Goal: Information Seeking & Learning: Learn about a topic

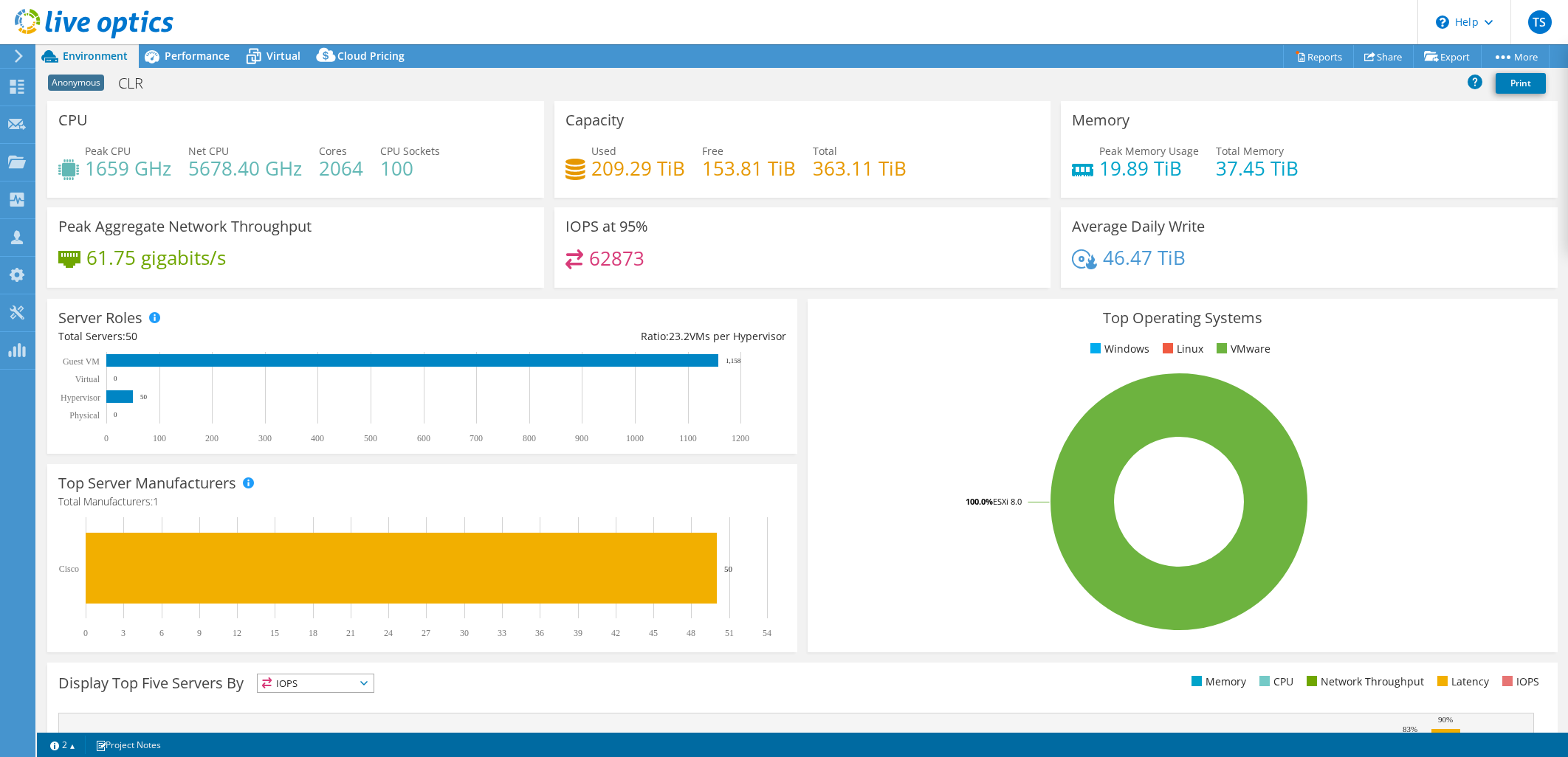
select select "USD"
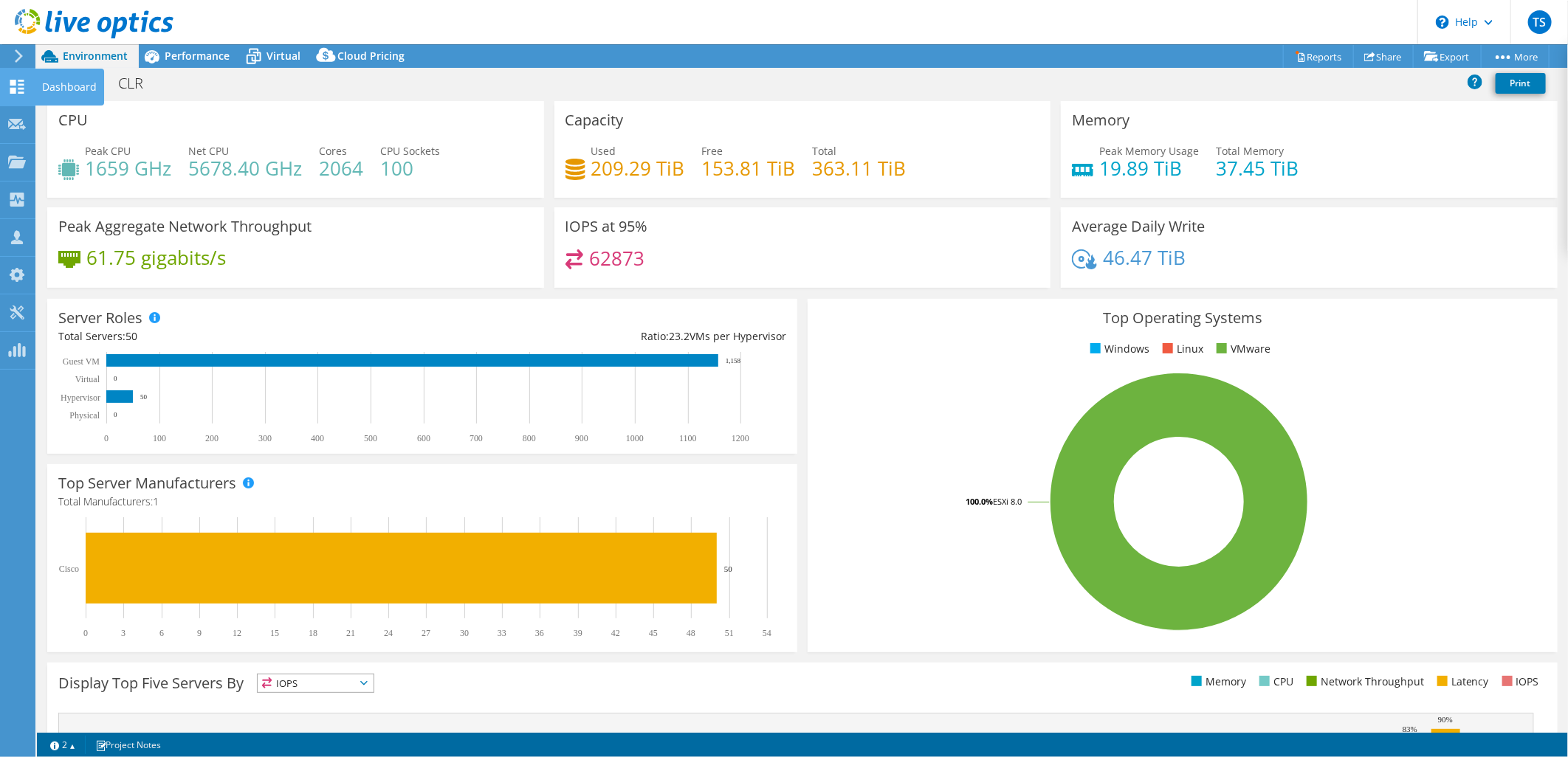
click at [18, 92] on use at bounding box center [16, 86] width 14 height 14
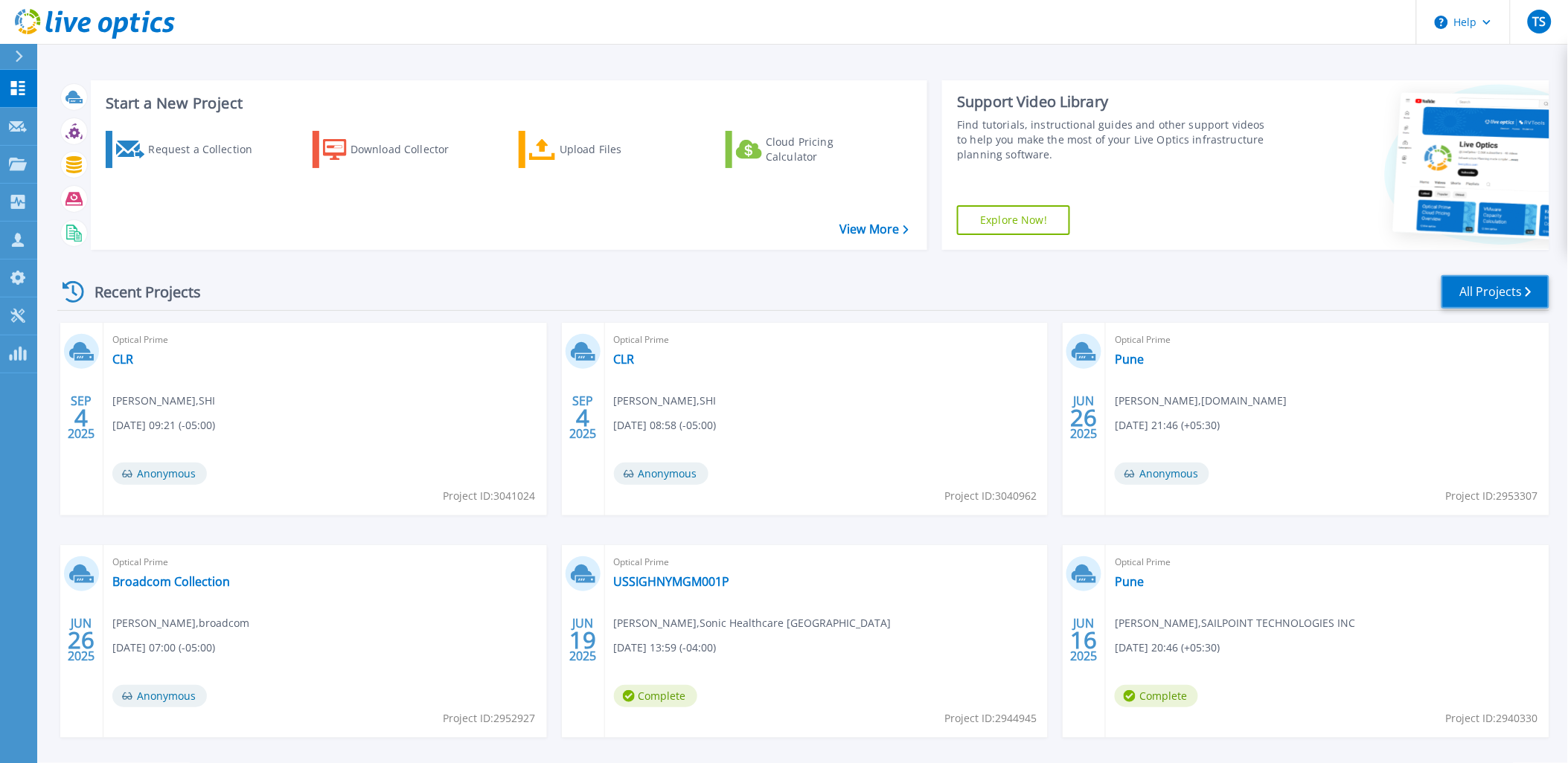
drag, startPoint x: 1493, startPoint y: 288, endPoint x: 1471, endPoint y: 290, distance: 22.1
click at [1492, 288] on link "All Projects" at bounding box center [1496, 292] width 108 height 34
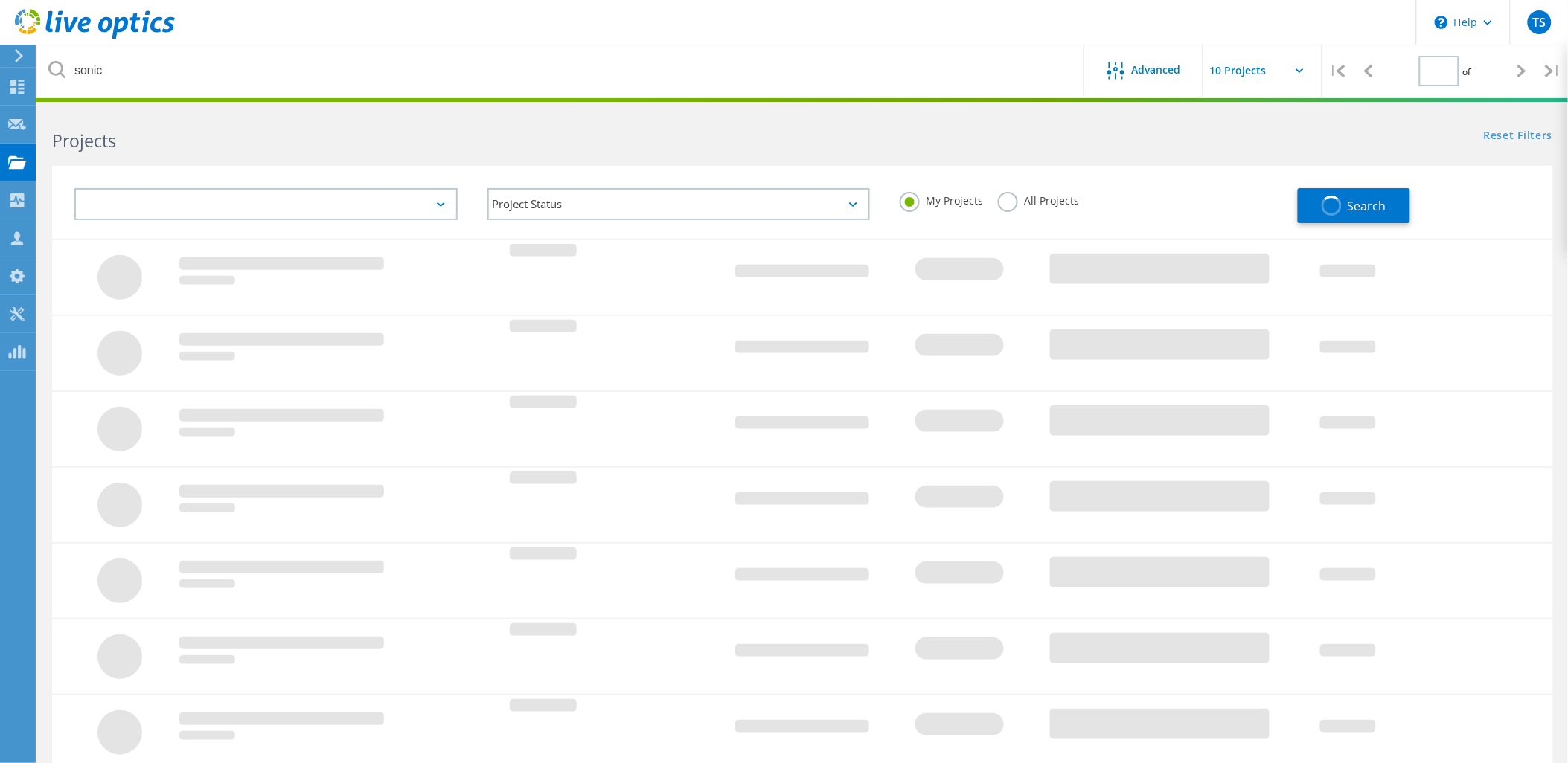
type input "1"
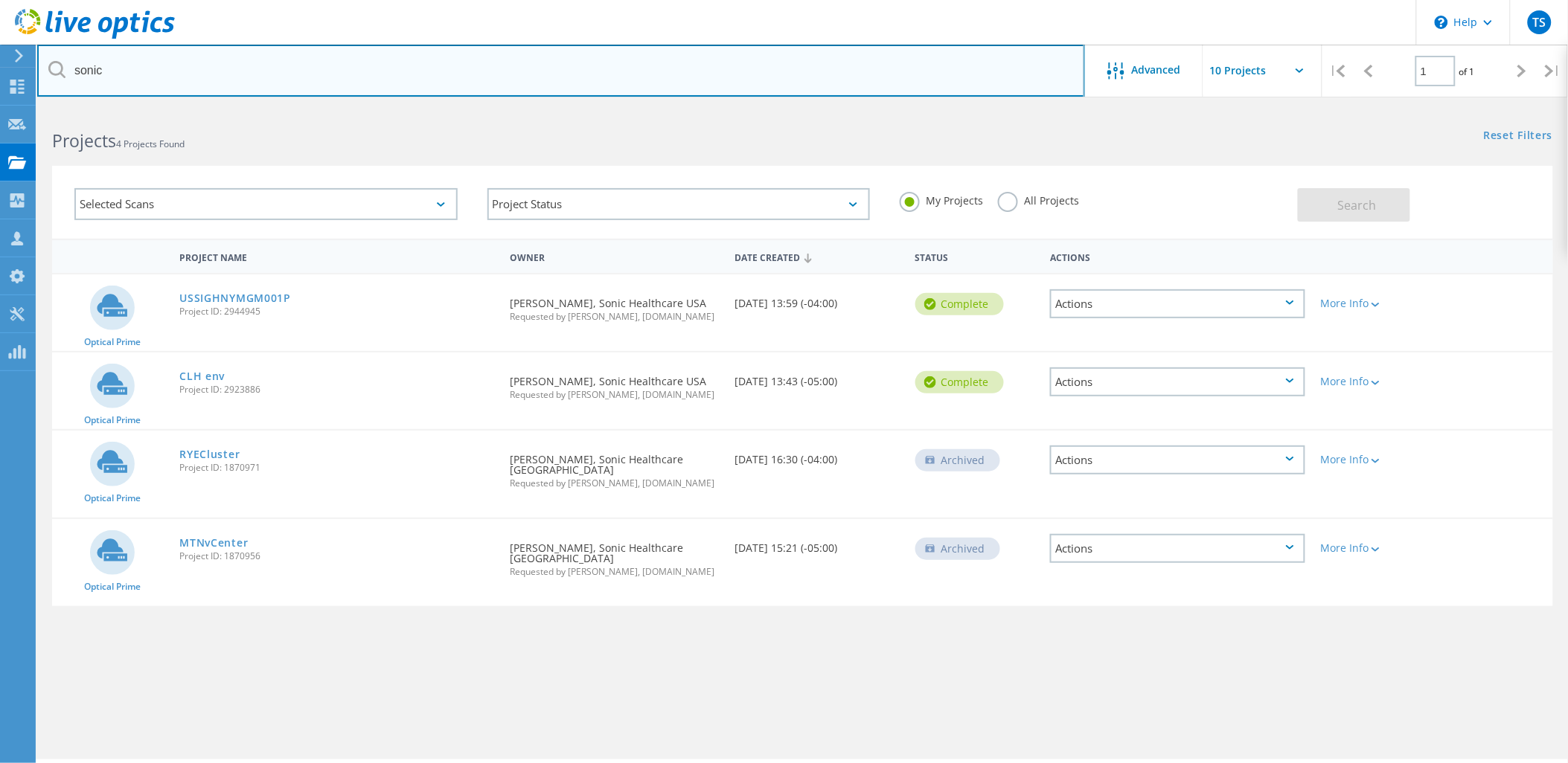
drag, startPoint x: 314, startPoint y: 72, endPoint x: -103, endPoint y: 18, distance: 420.5
click at [0, 18] on html "\n Help Explore Helpful Articles Contact Support TS Partner Team Member Ty Simm…" at bounding box center [784, 402] width 1568 height 804
type input "sailpoint"
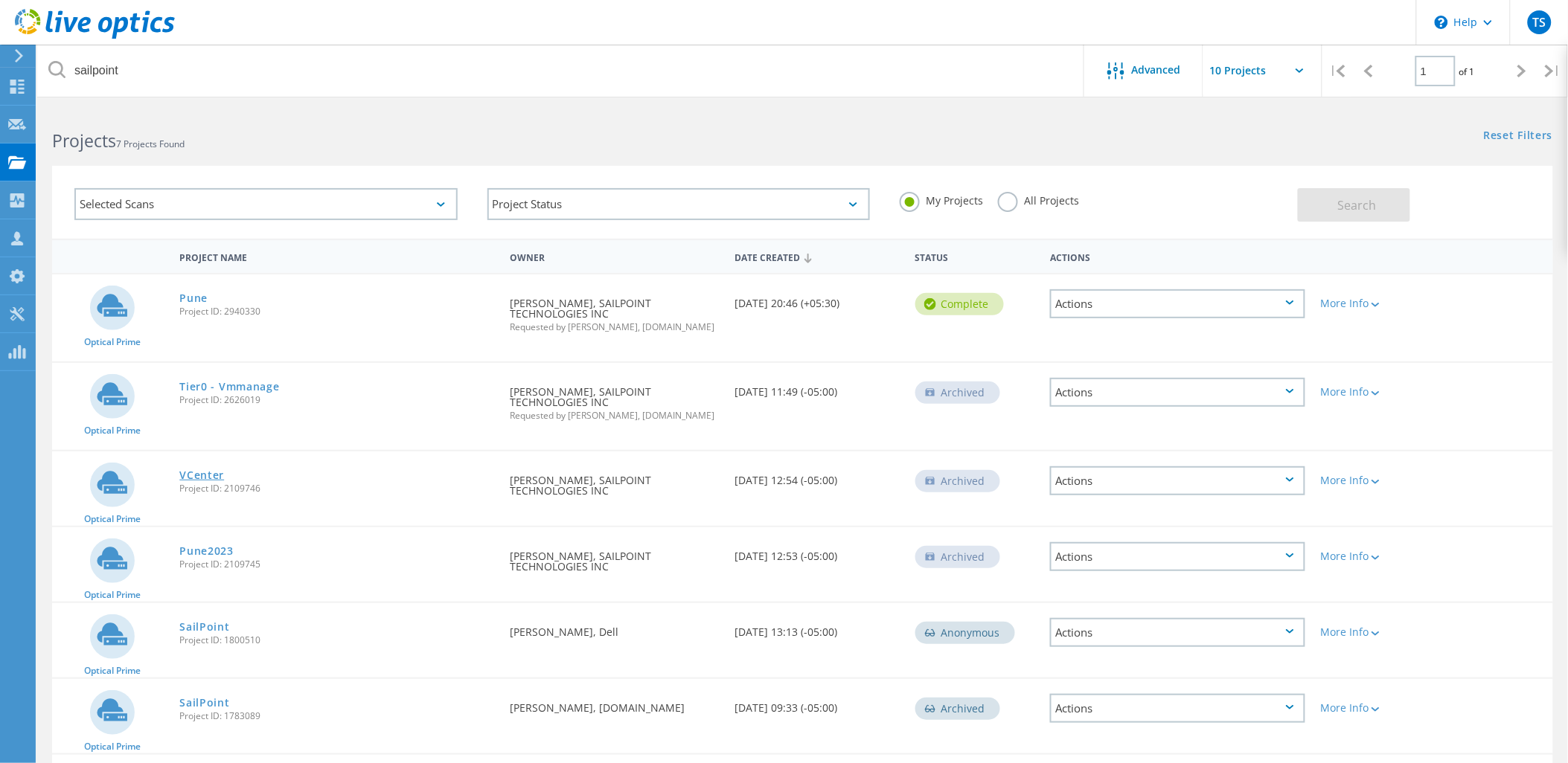
click at [202, 470] on link "VCenter" at bounding box center [201, 475] width 45 height 10
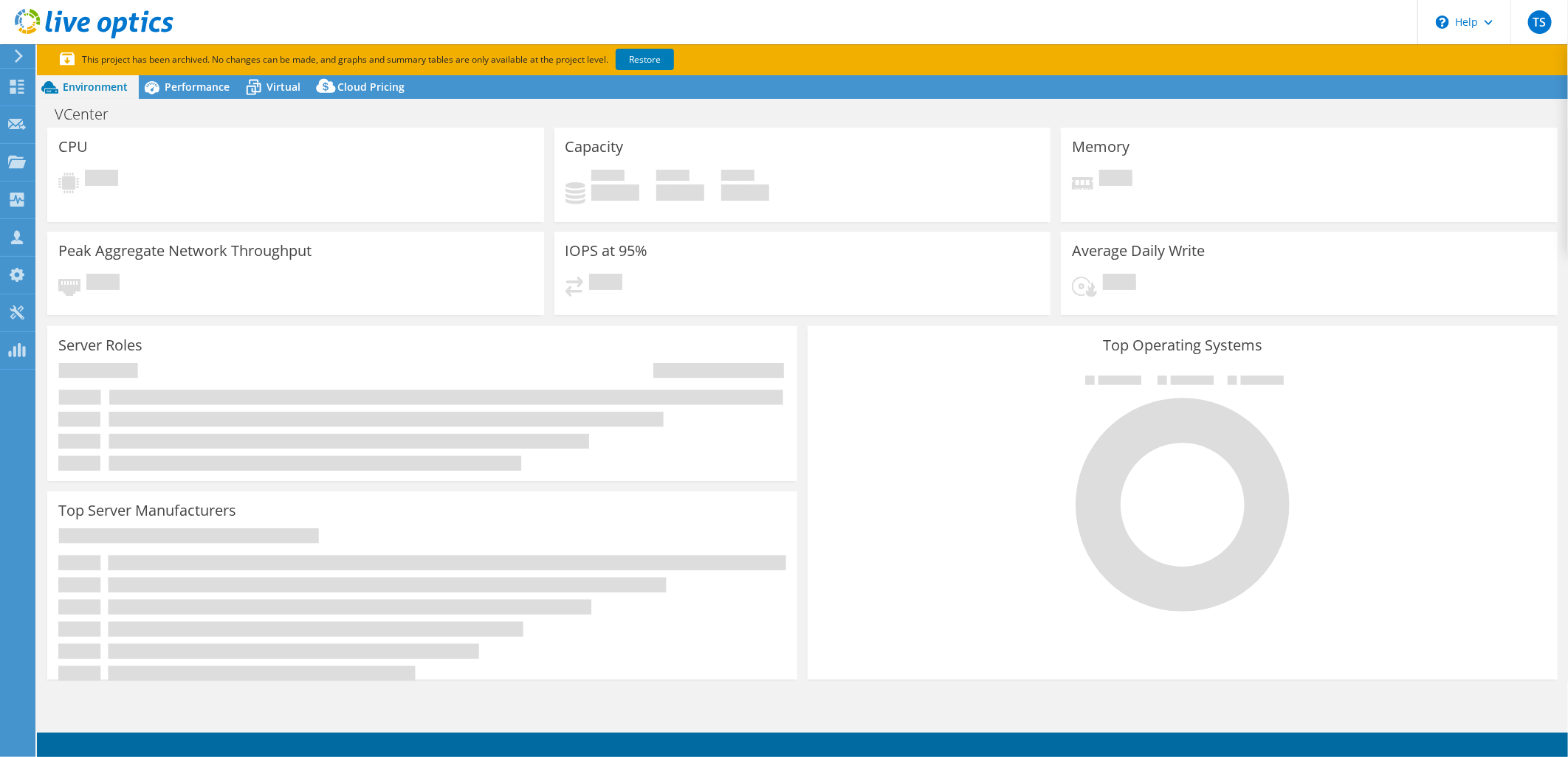
select select "USD"
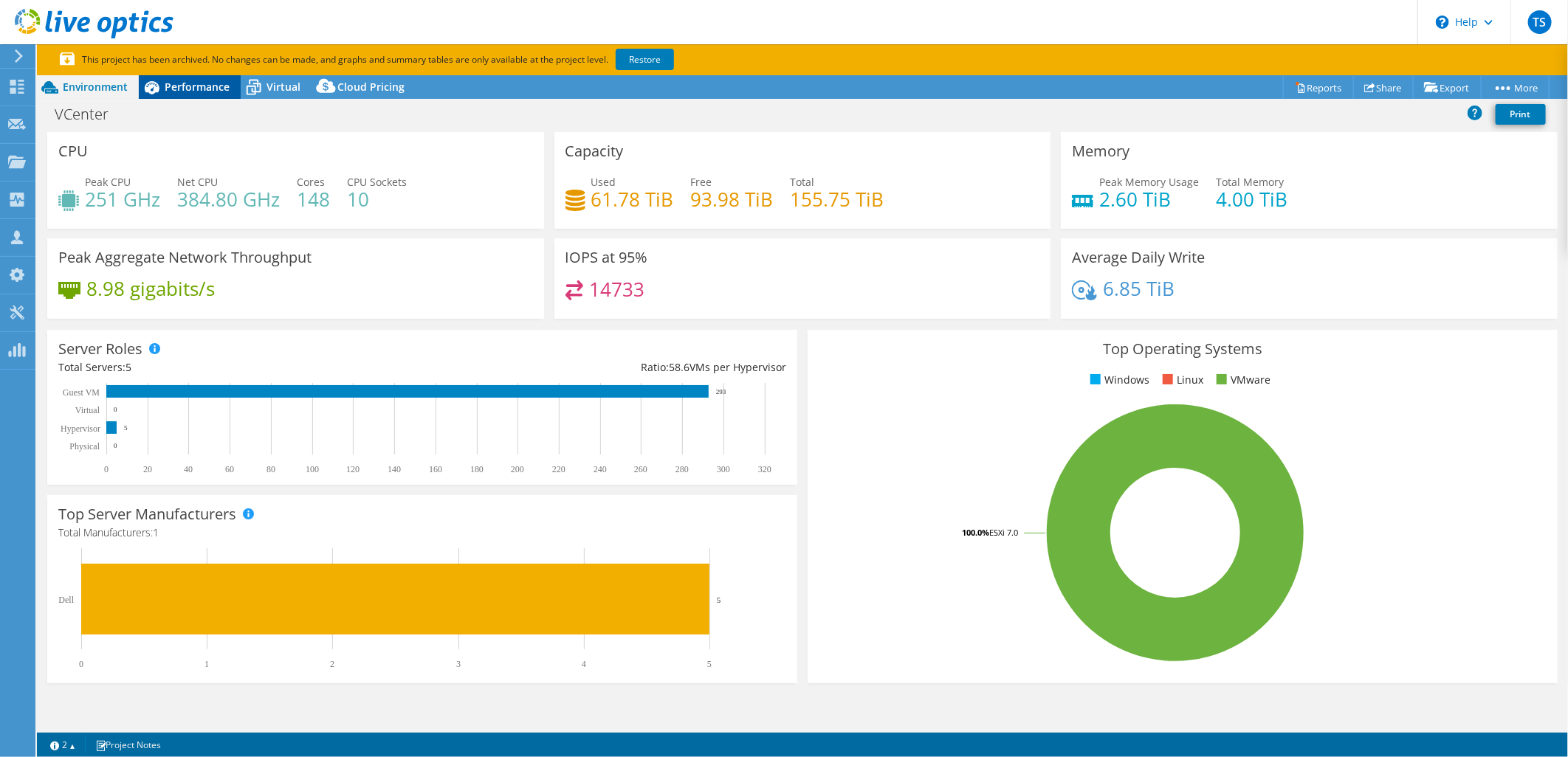
click at [172, 93] on span "Performance" at bounding box center [197, 86] width 65 height 14
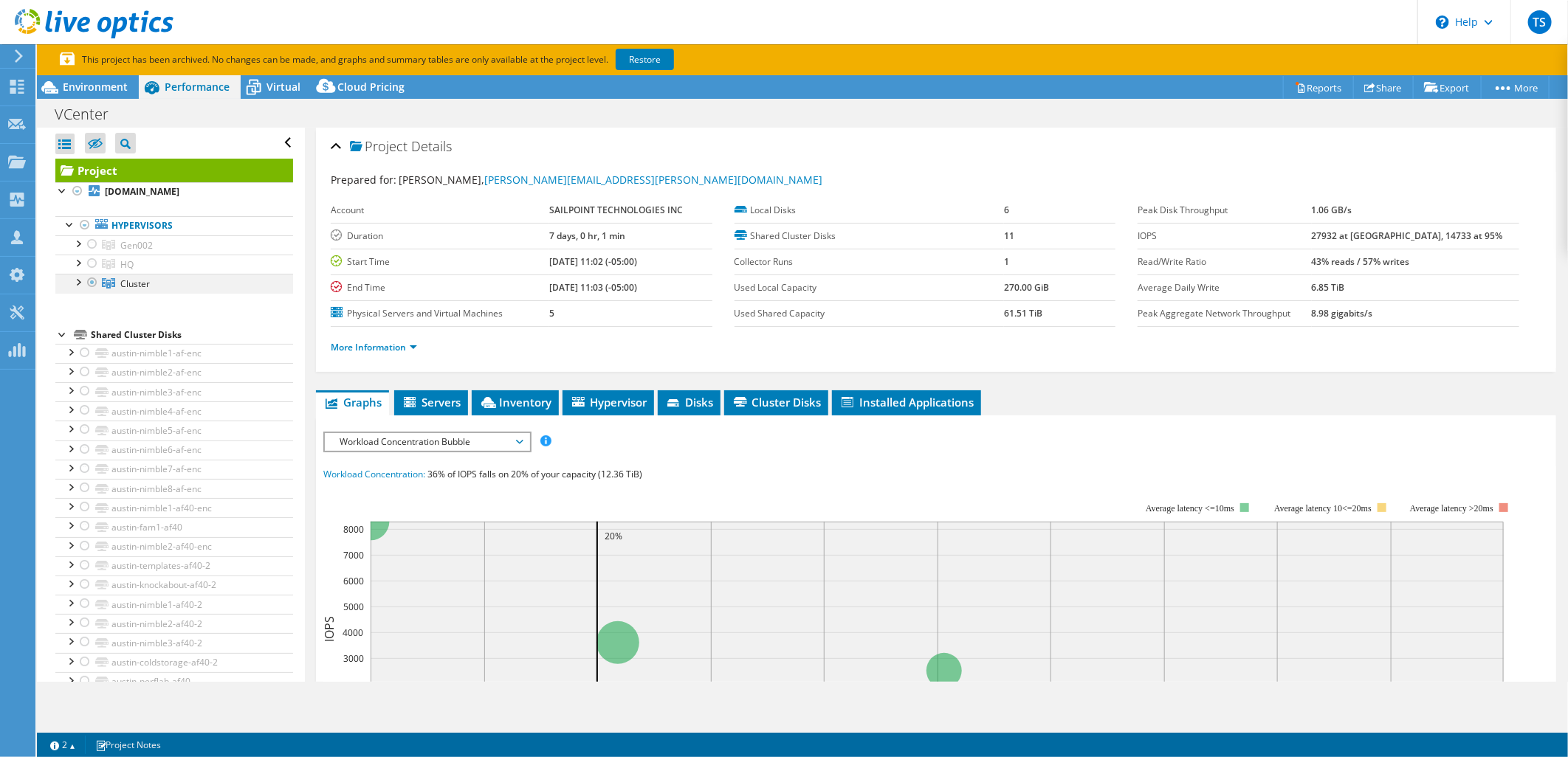
click at [77, 282] on div at bounding box center [77, 281] width 15 height 15
click at [74, 259] on div at bounding box center [77, 261] width 15 height 15
click at [81, 245] on div at bounding box center [77, 242] width 15 height 15
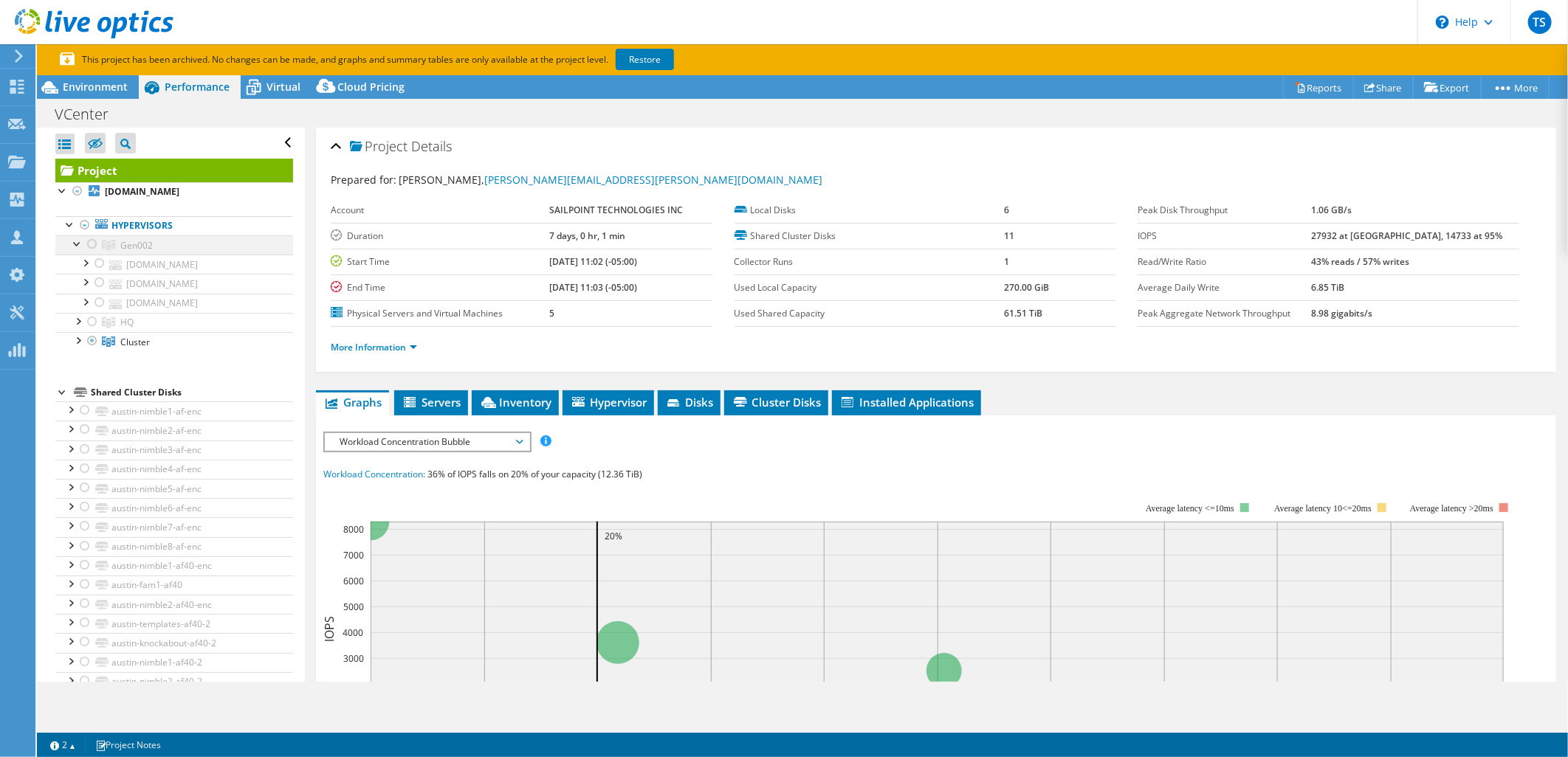
click at [81, 245] on div at bounding box center [77, 242] width 15 height 15
click at [91, 262] on div at bounding box center [92, 263] width 15 height 18
click at [94, 87] on span "Environment" at bounding box center [95, 86] width 65 height 14
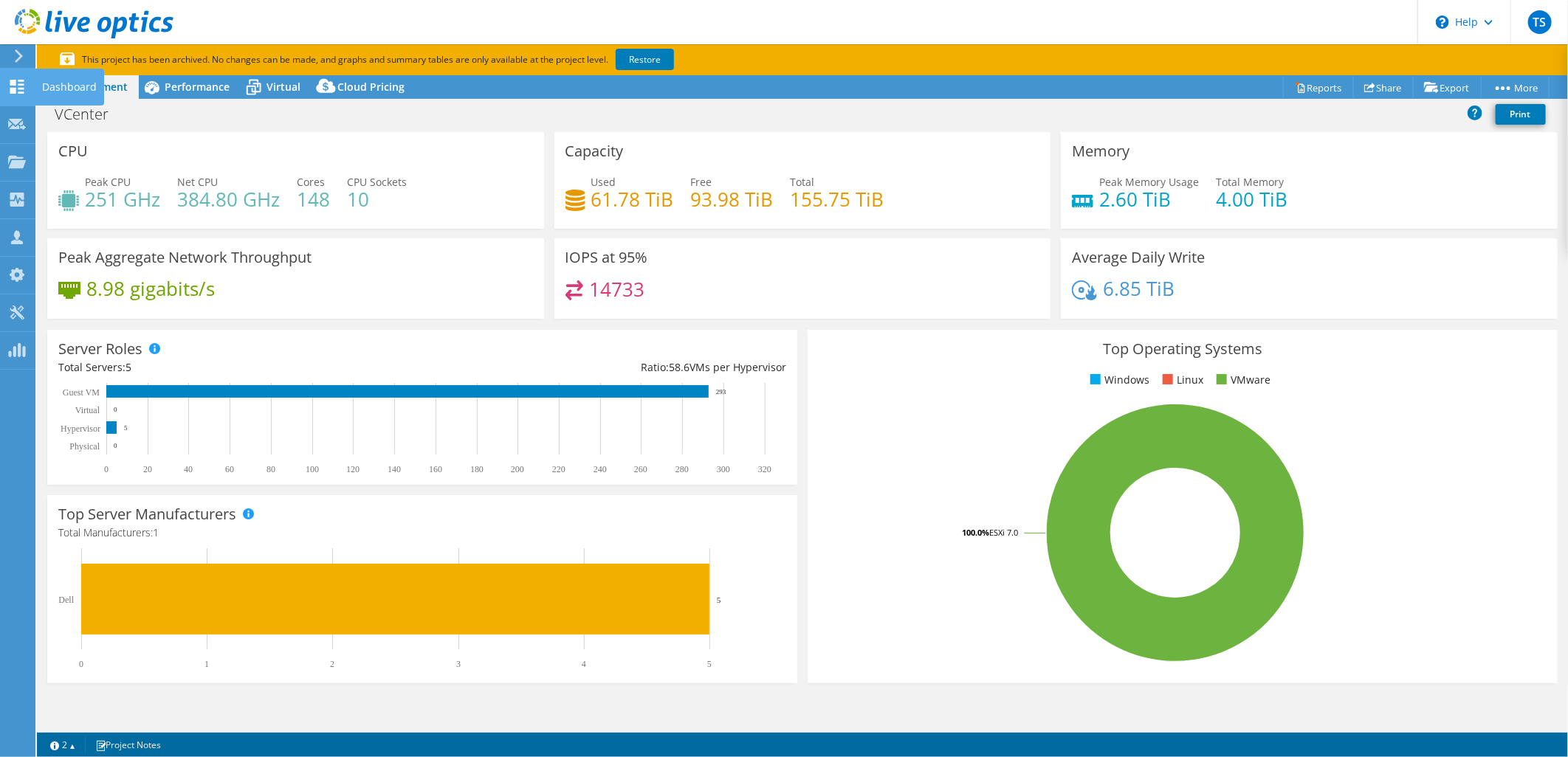
click at [15, 89] on use at bounding box center [16, 86] width 14 height 14
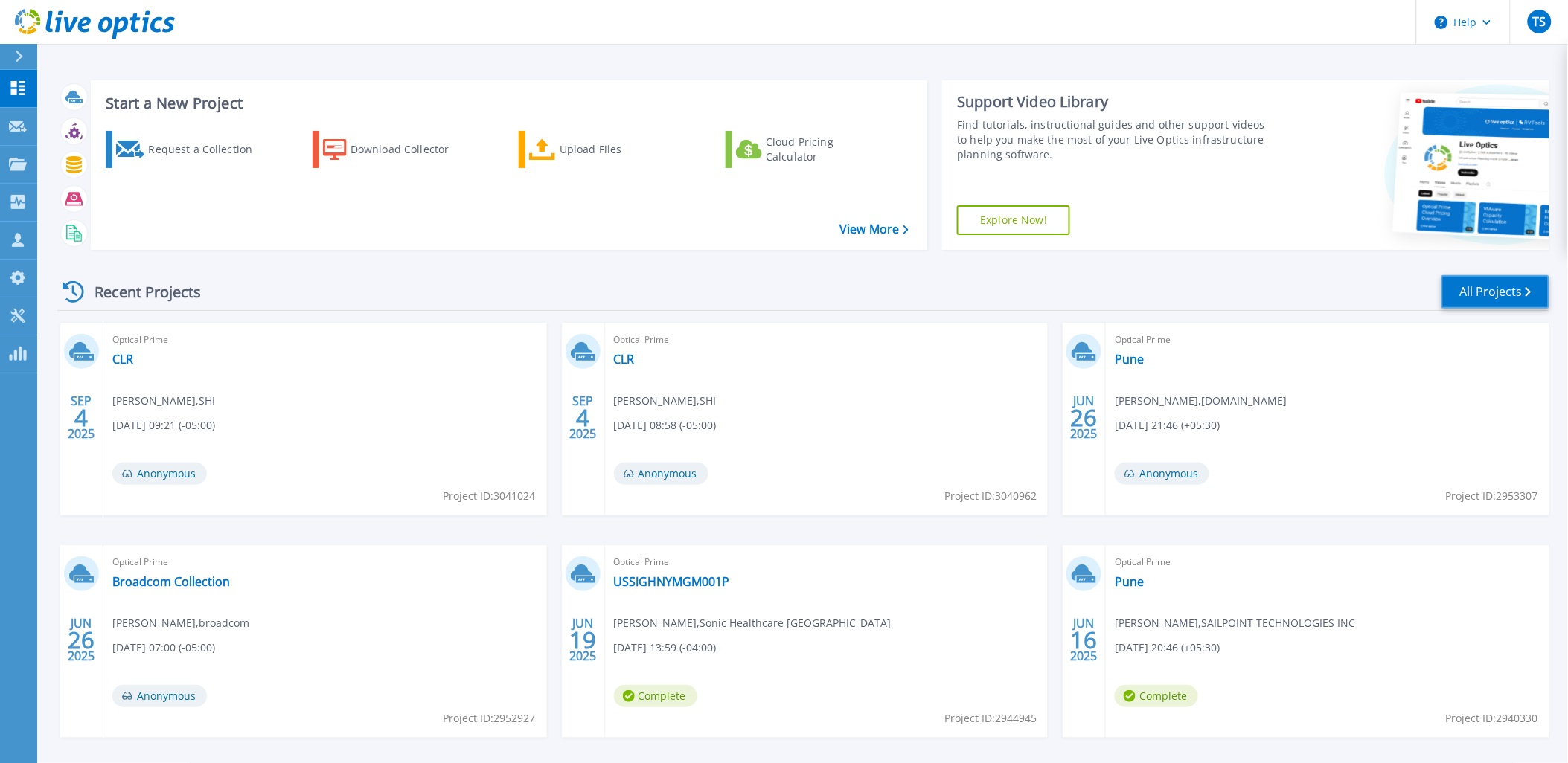
click at [1474, 285] on link "All Projects" at bounding box center [1496, 292] width 108 height 34
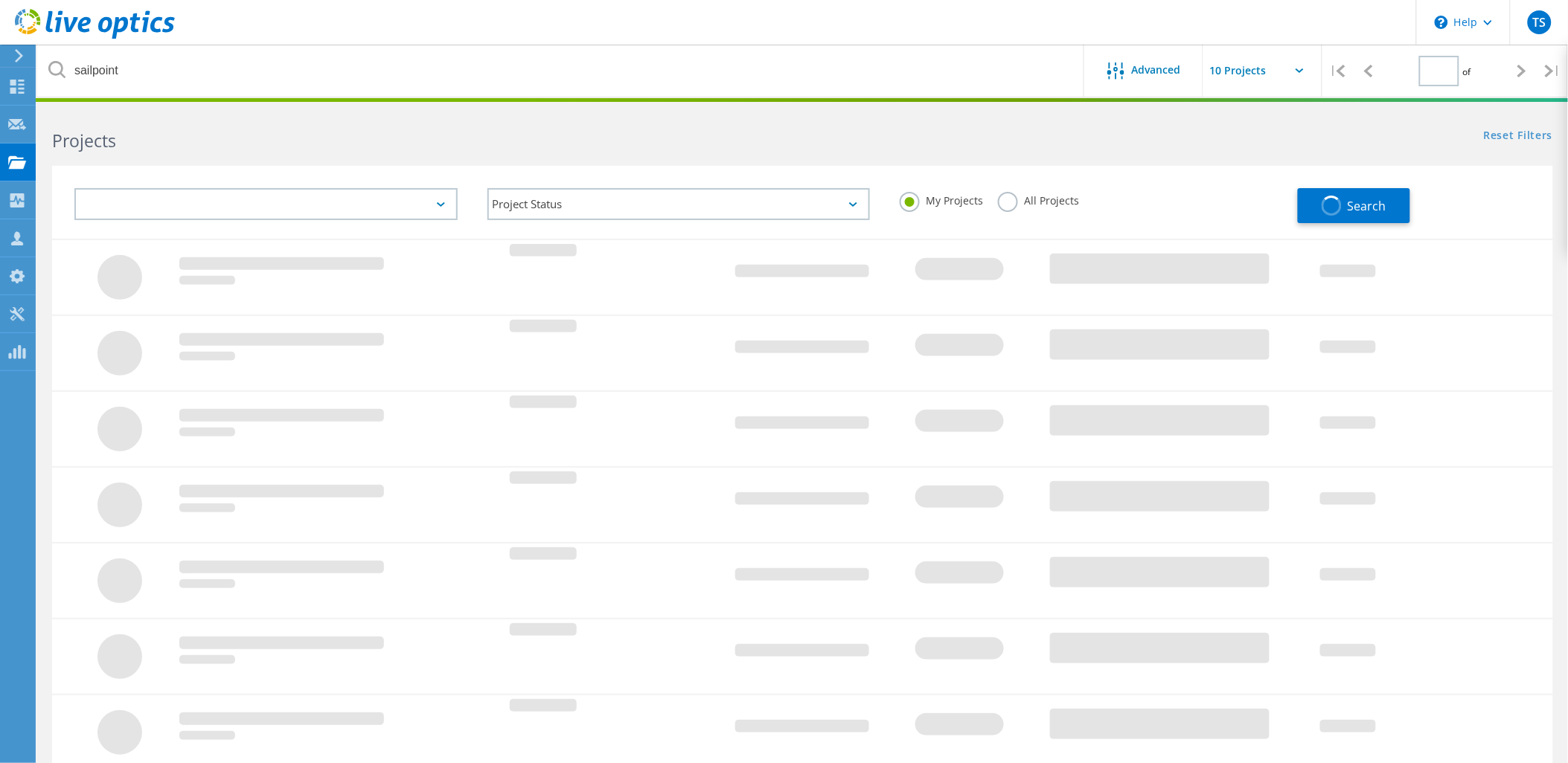
type input "1"
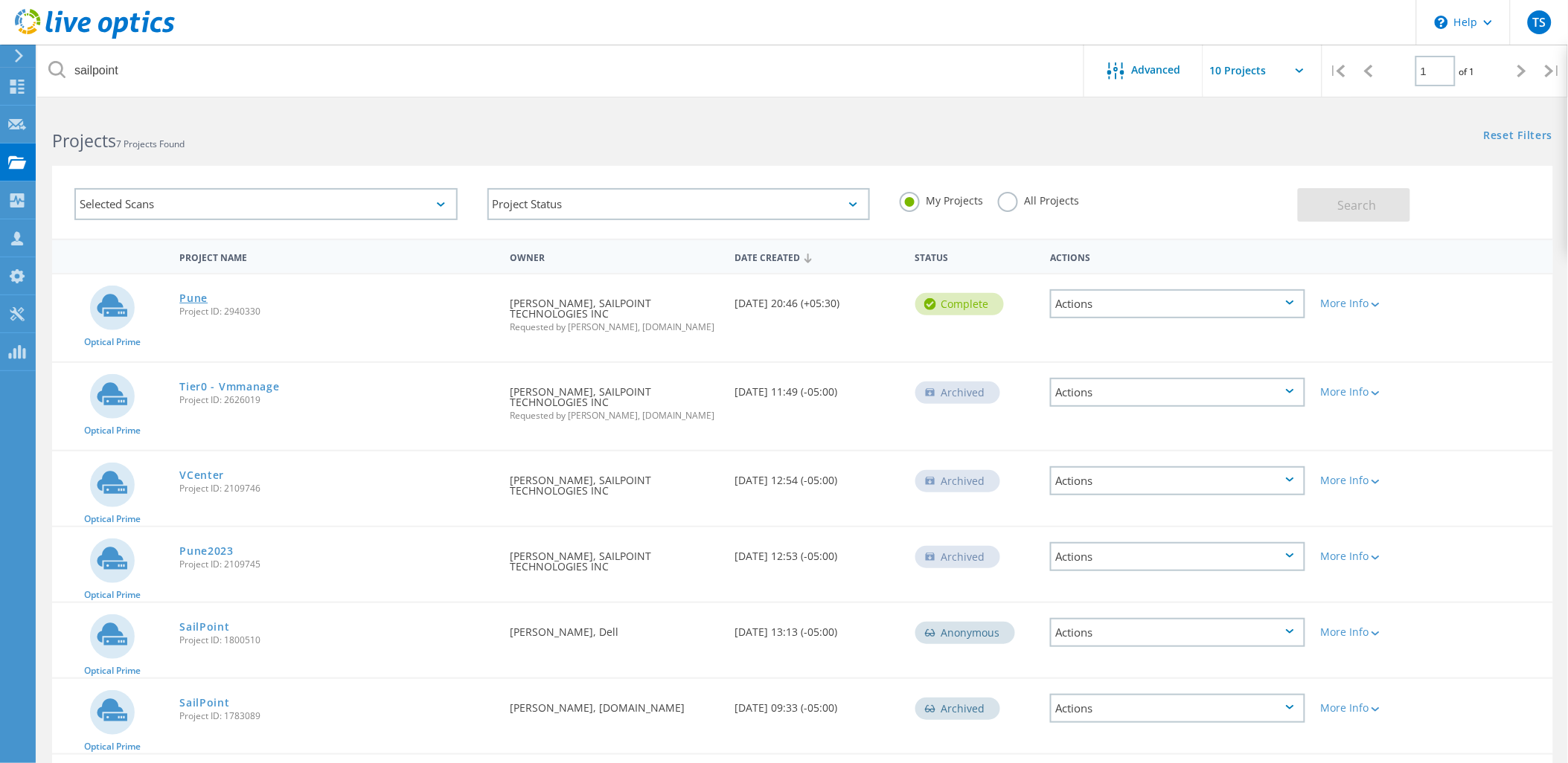
click at [197, 296] on link "Pune" at bounding box center [193, 297] width 28 height 10
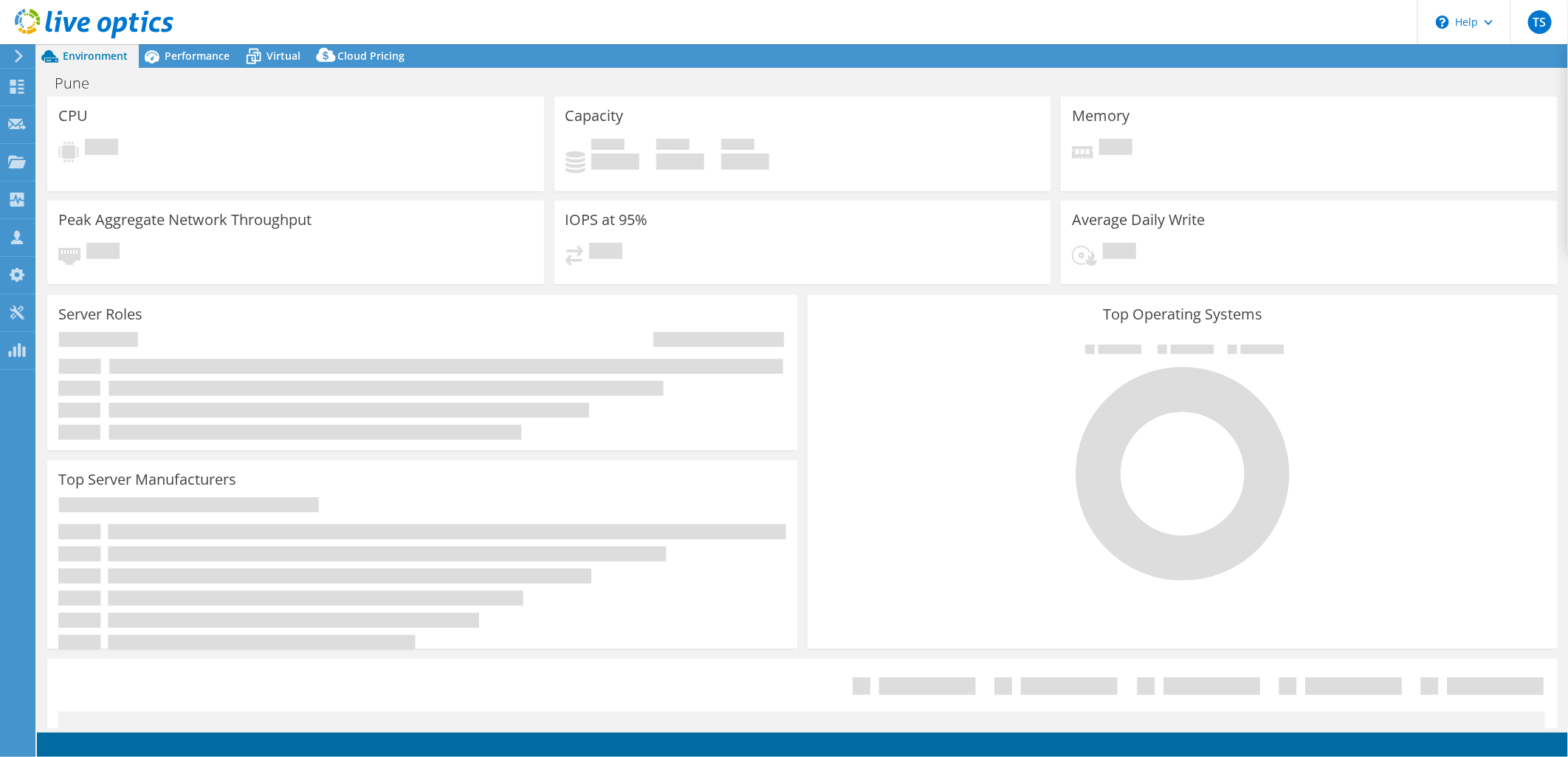
select select "USD"
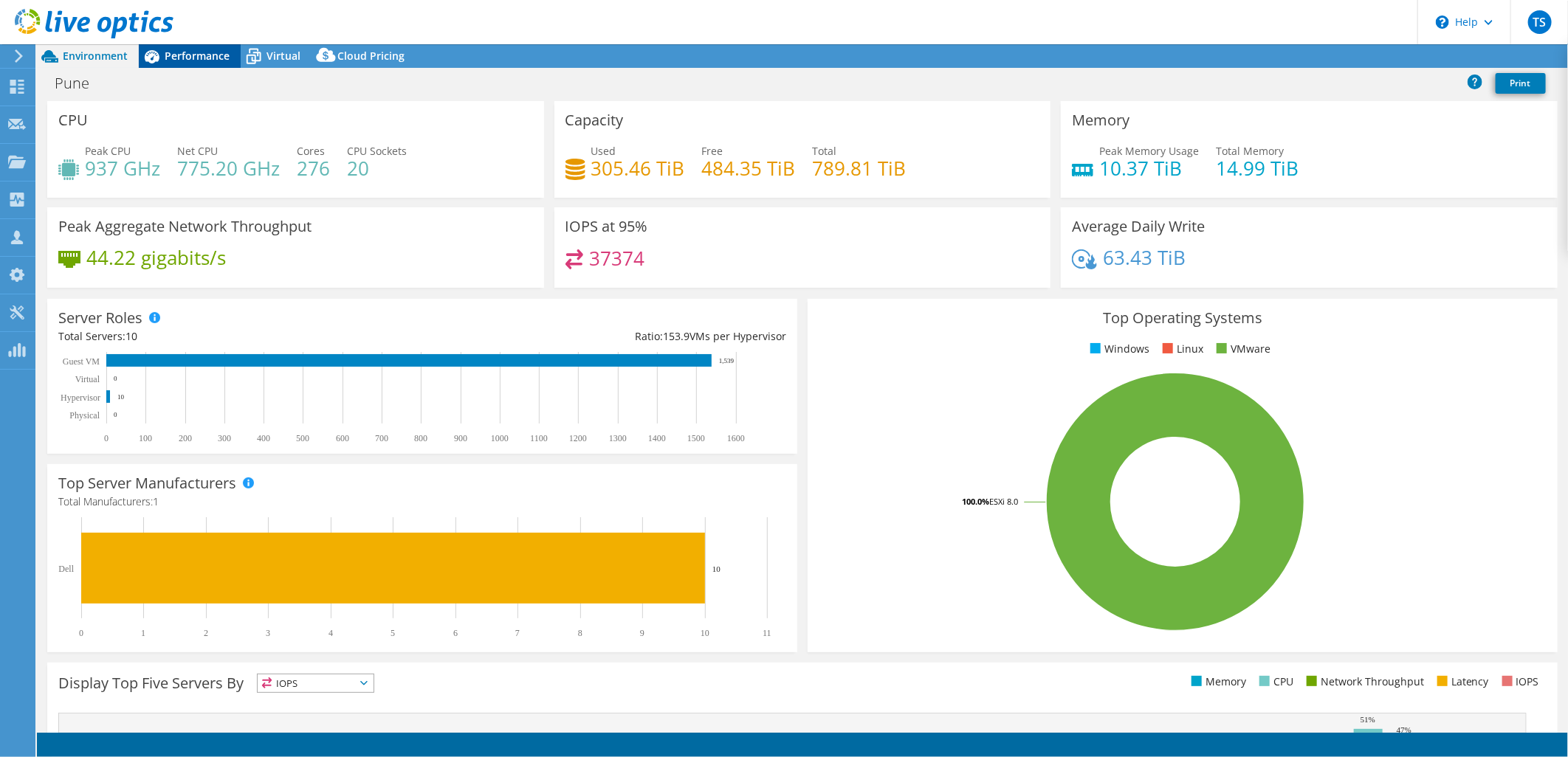
click at [200, 64] on div "Performance" at bounding box center [190, 56] width 102 height 24
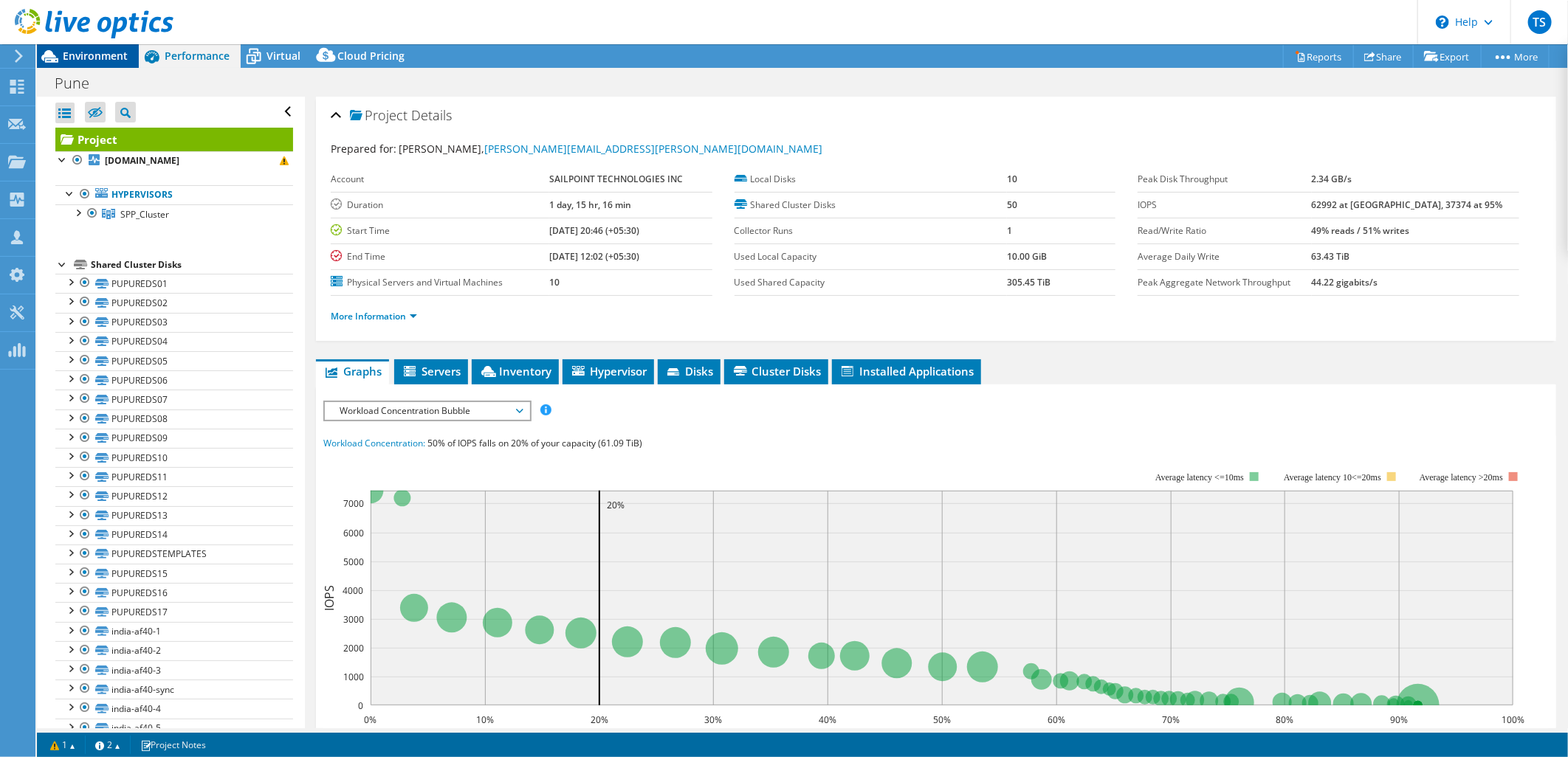
click at [79, 55] on span "Environment" at bounding box center [95, 55] width 65 height 14
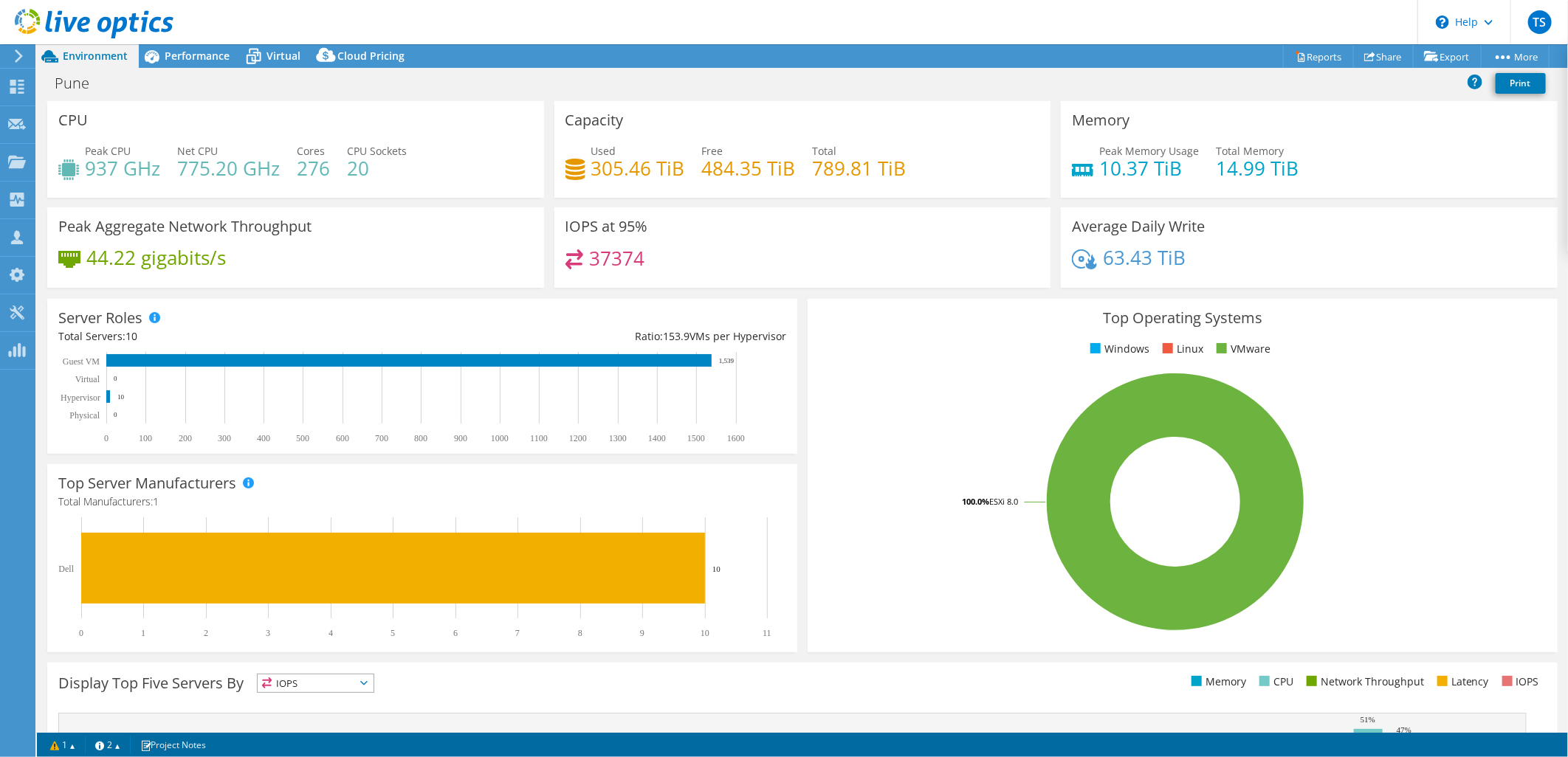
drag, startPoint x: 732, startPoint y: 358, endPoint x: 714, endPoint y: 358, distance: 18.0
click at [714, 358] on rect at bounding box center [415, 398] width 714 height 93
click at [184, 49] on span "Performance" at bounding box center [197, 55] width 65 height 14
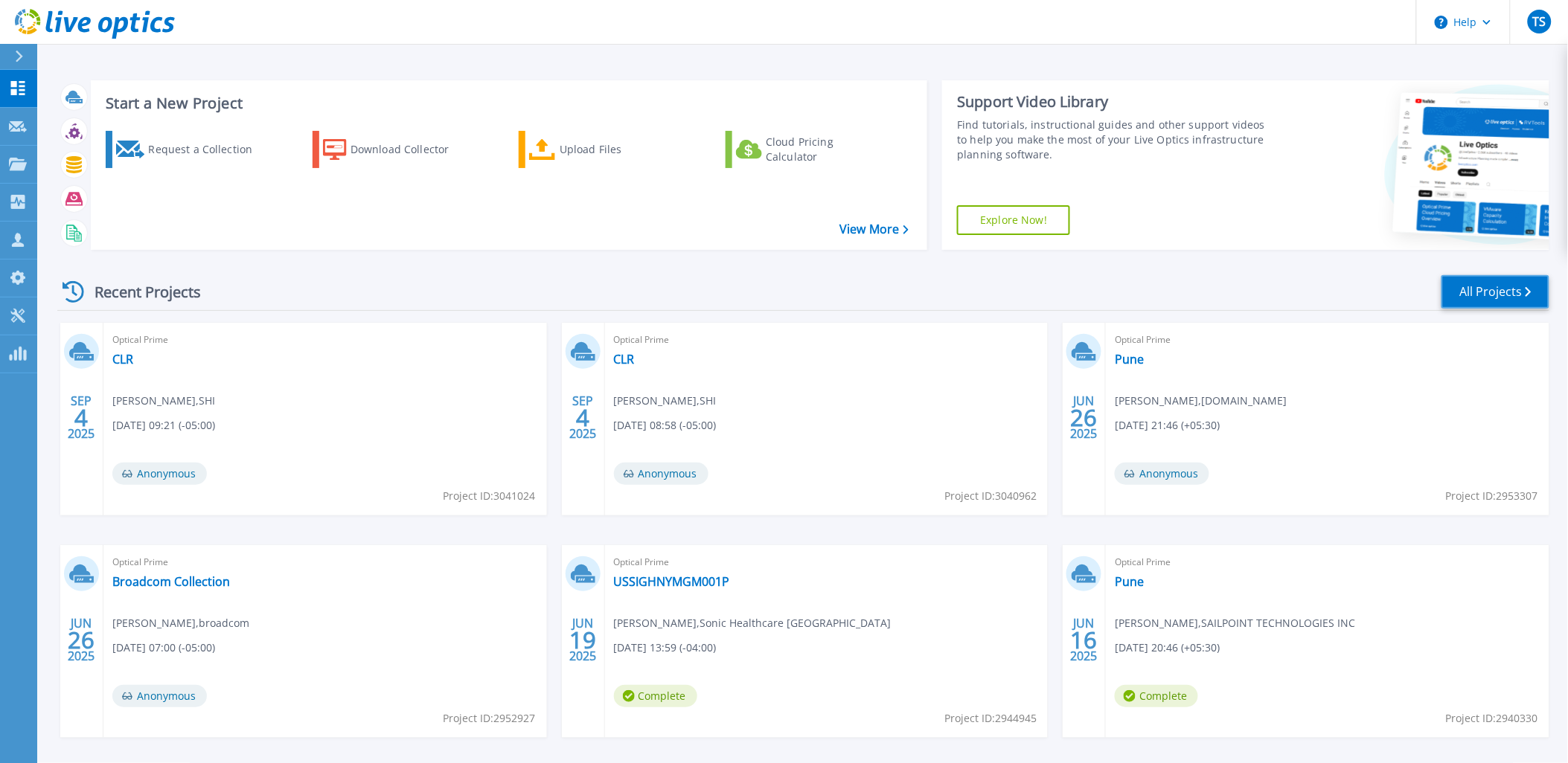
click at [1496, 287] on link "All Projects" at bounding box center [1496, 292] width 108 height 34
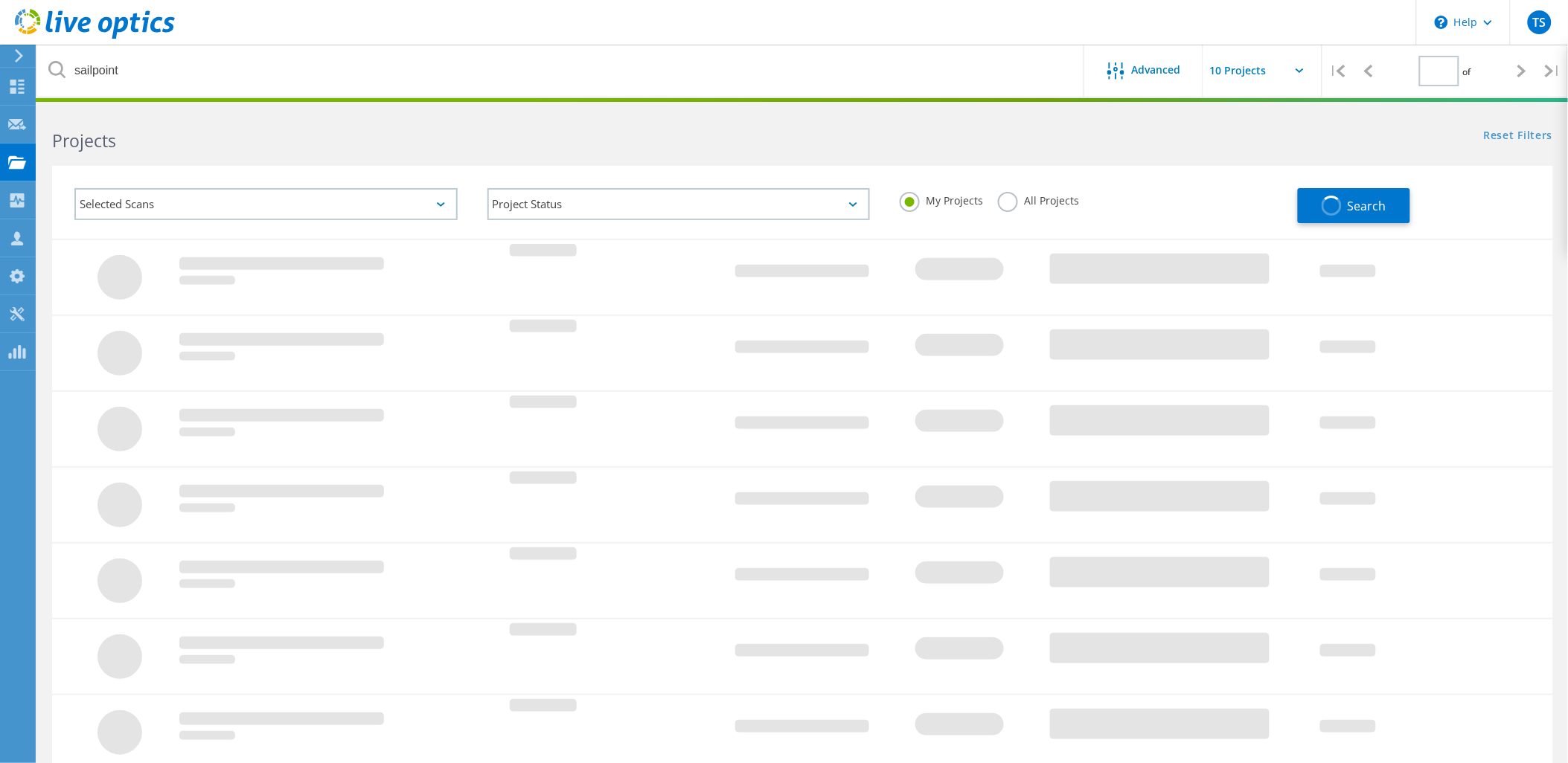
type input "1"
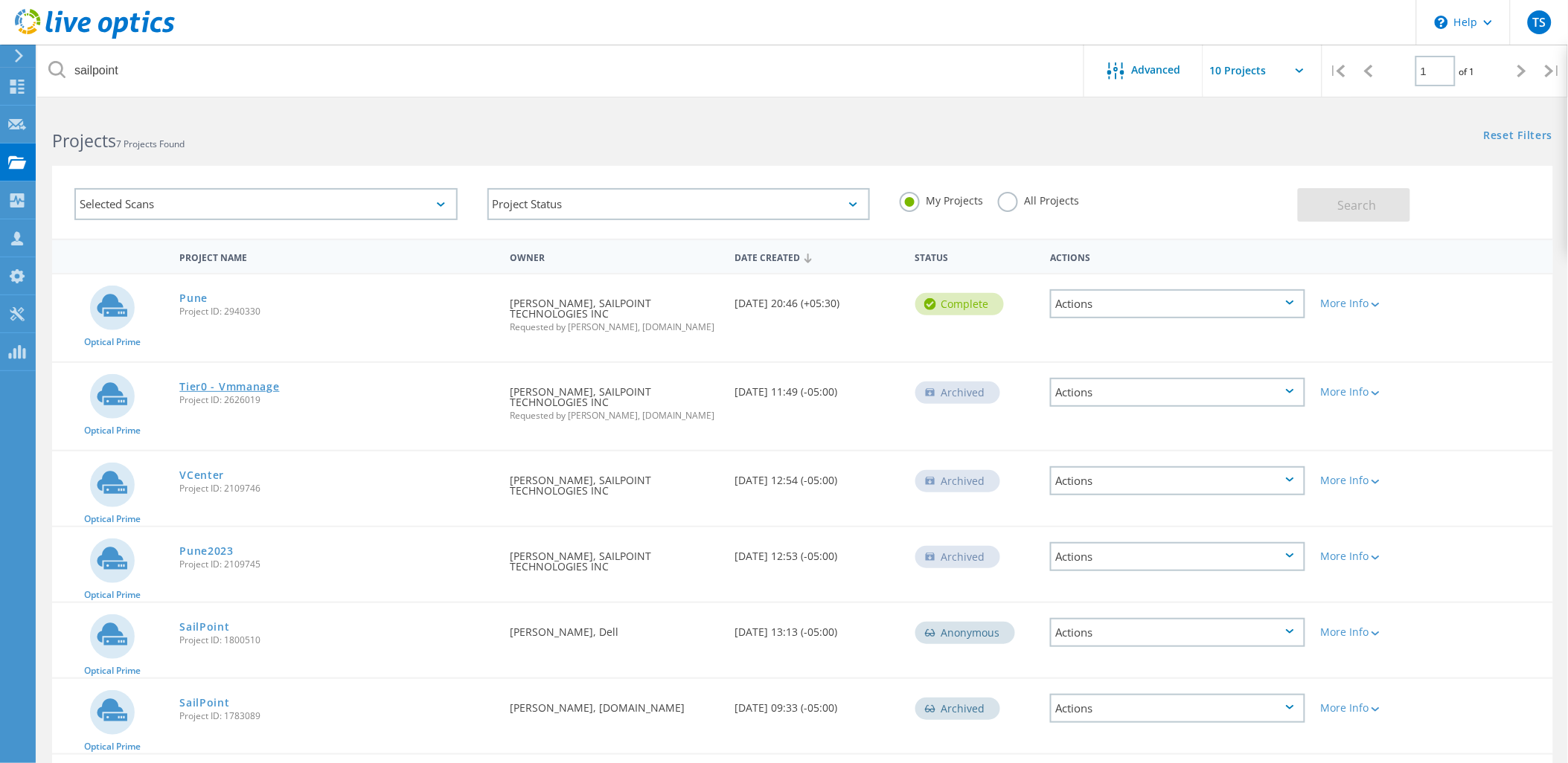
click at [226, 384] on link "Tier0 - Vmmanage" at bounding box center [229, 386] width 100 height 10
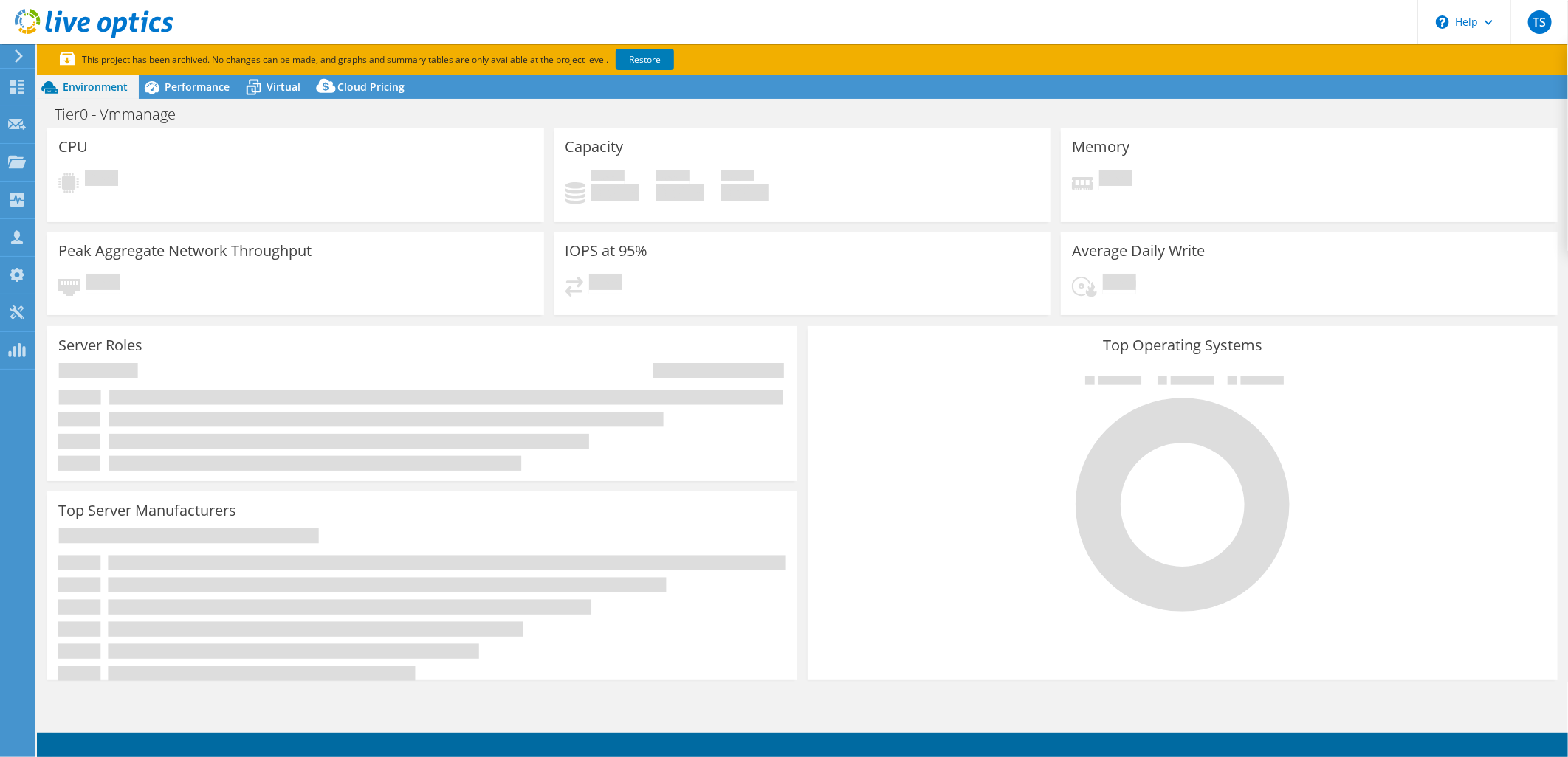
select select "USD"
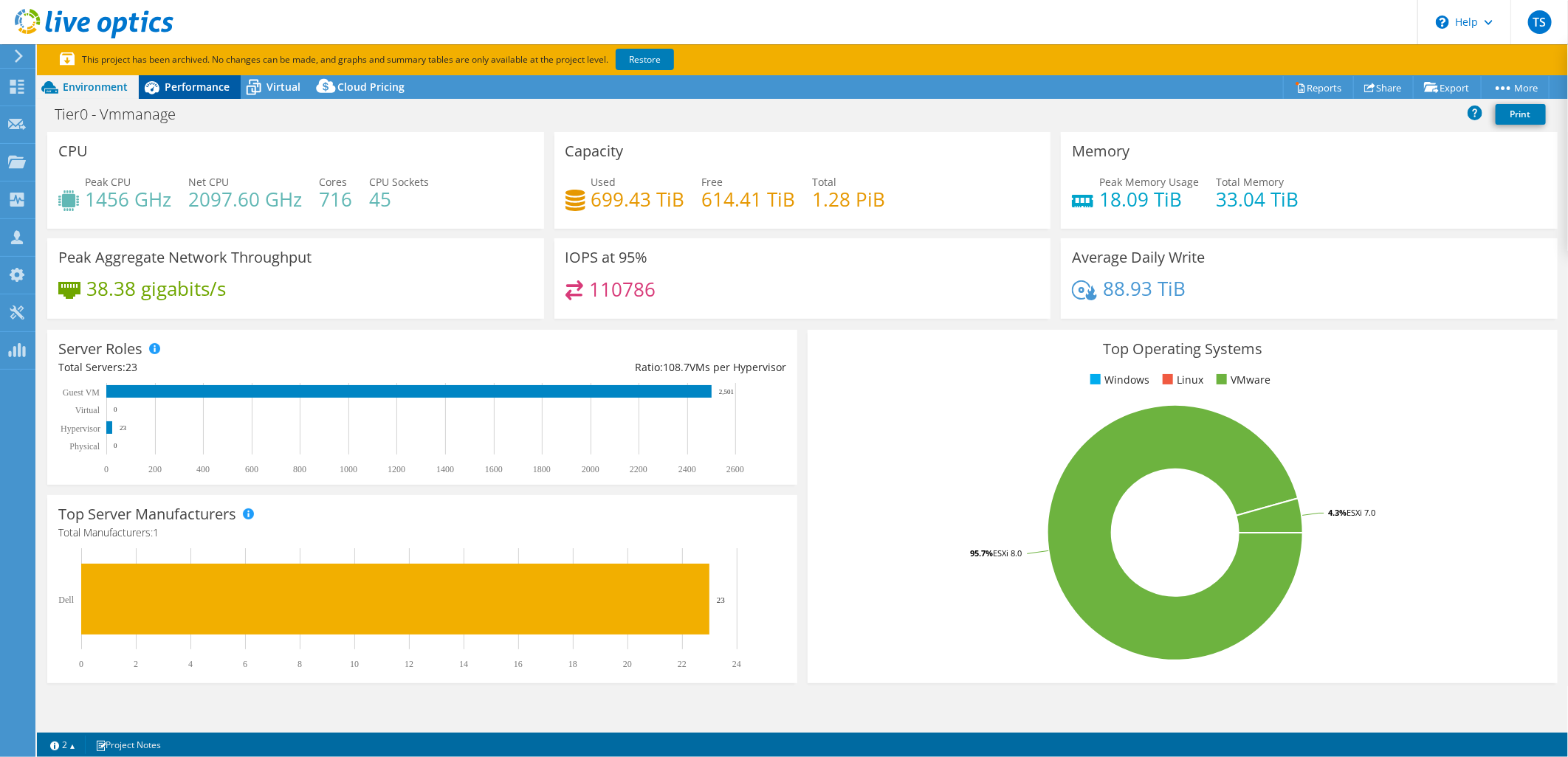
click at [192, 97] on div "Performance" at bounding box center [190, 87] width 102 height 24
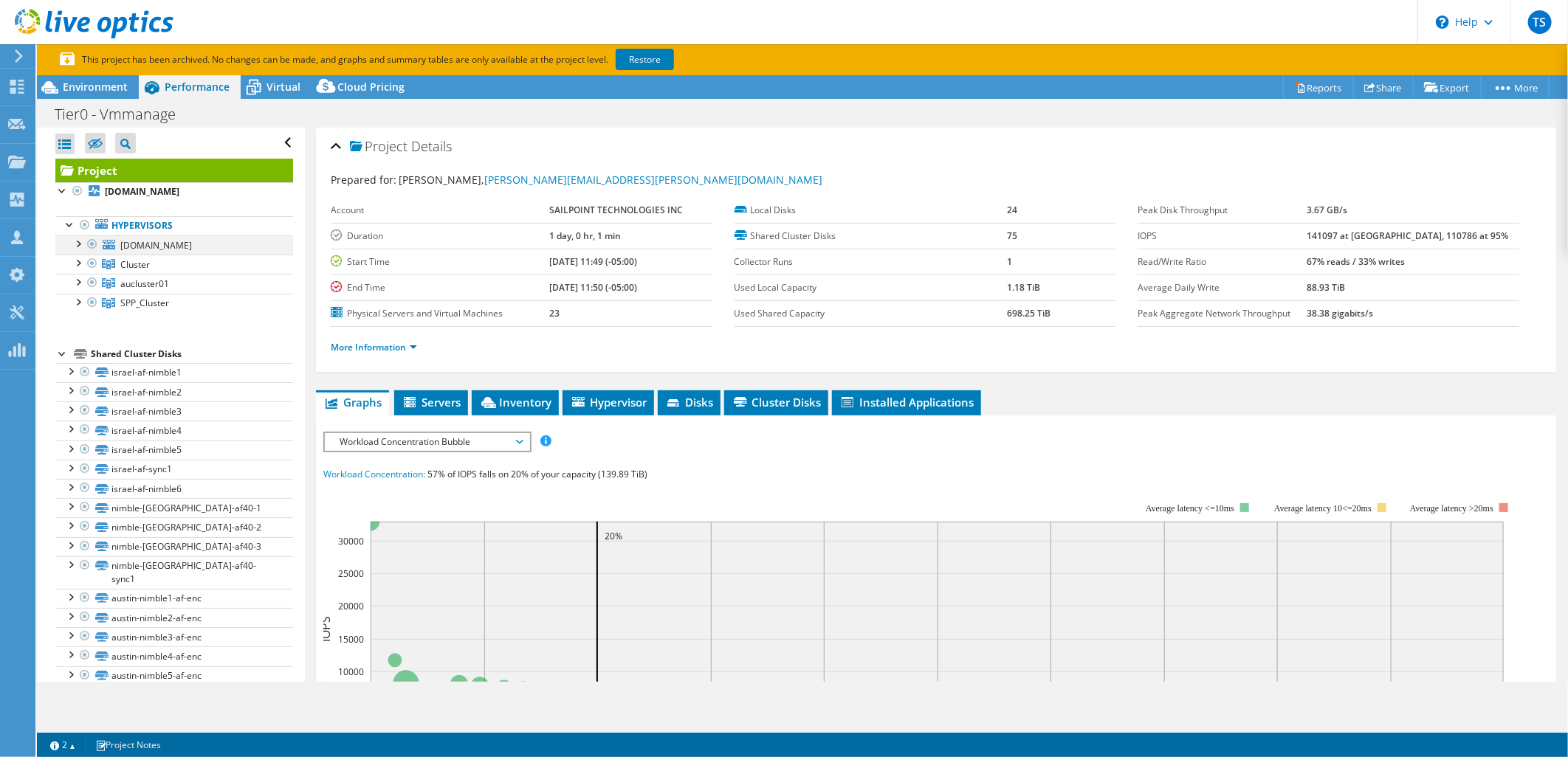
click at [77, 244] on div at bounding box center [77, 242] width 15 height 15
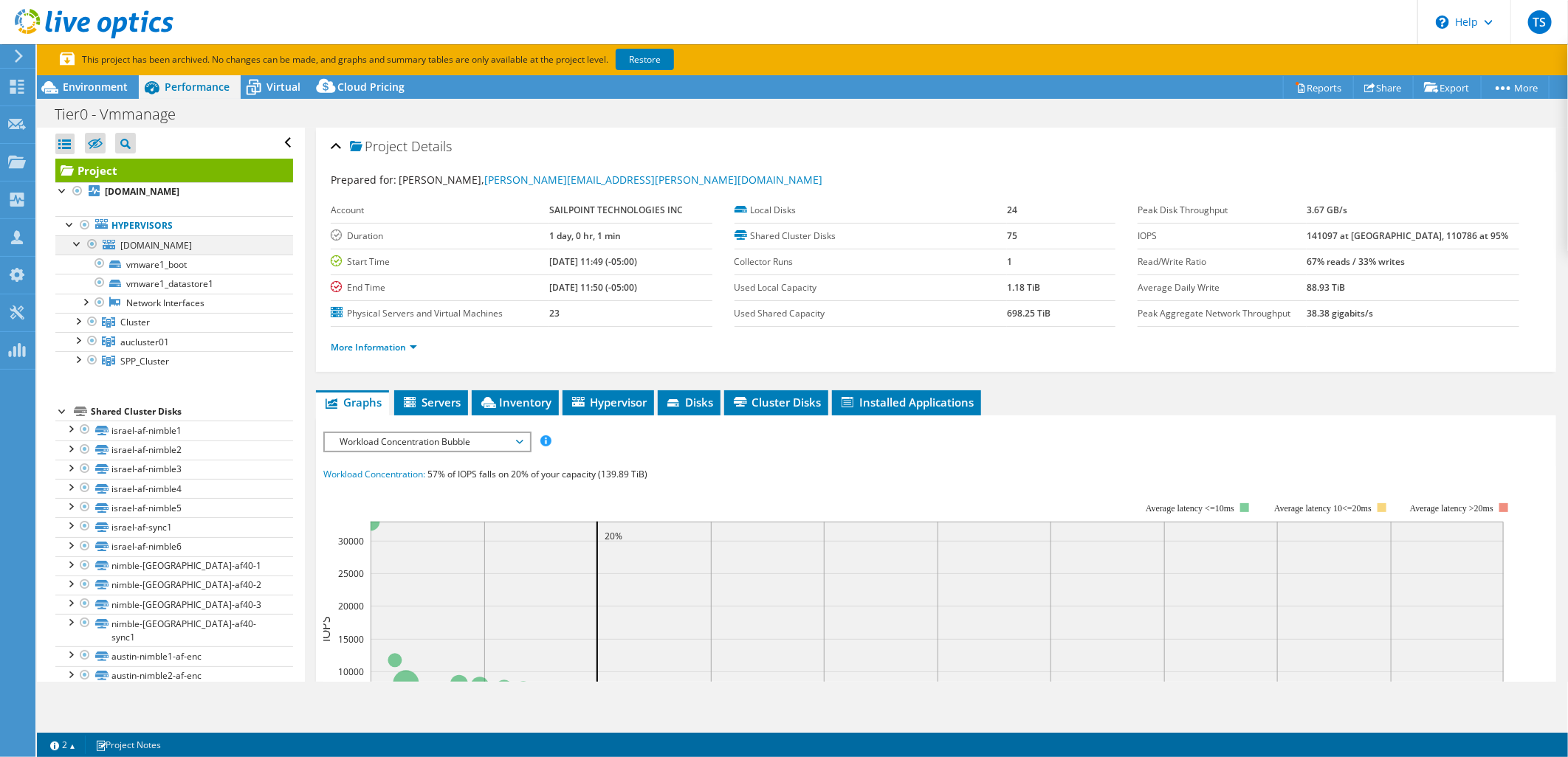
click at [77, 244] on div at bounding box center [77, 242] width 15 height 15
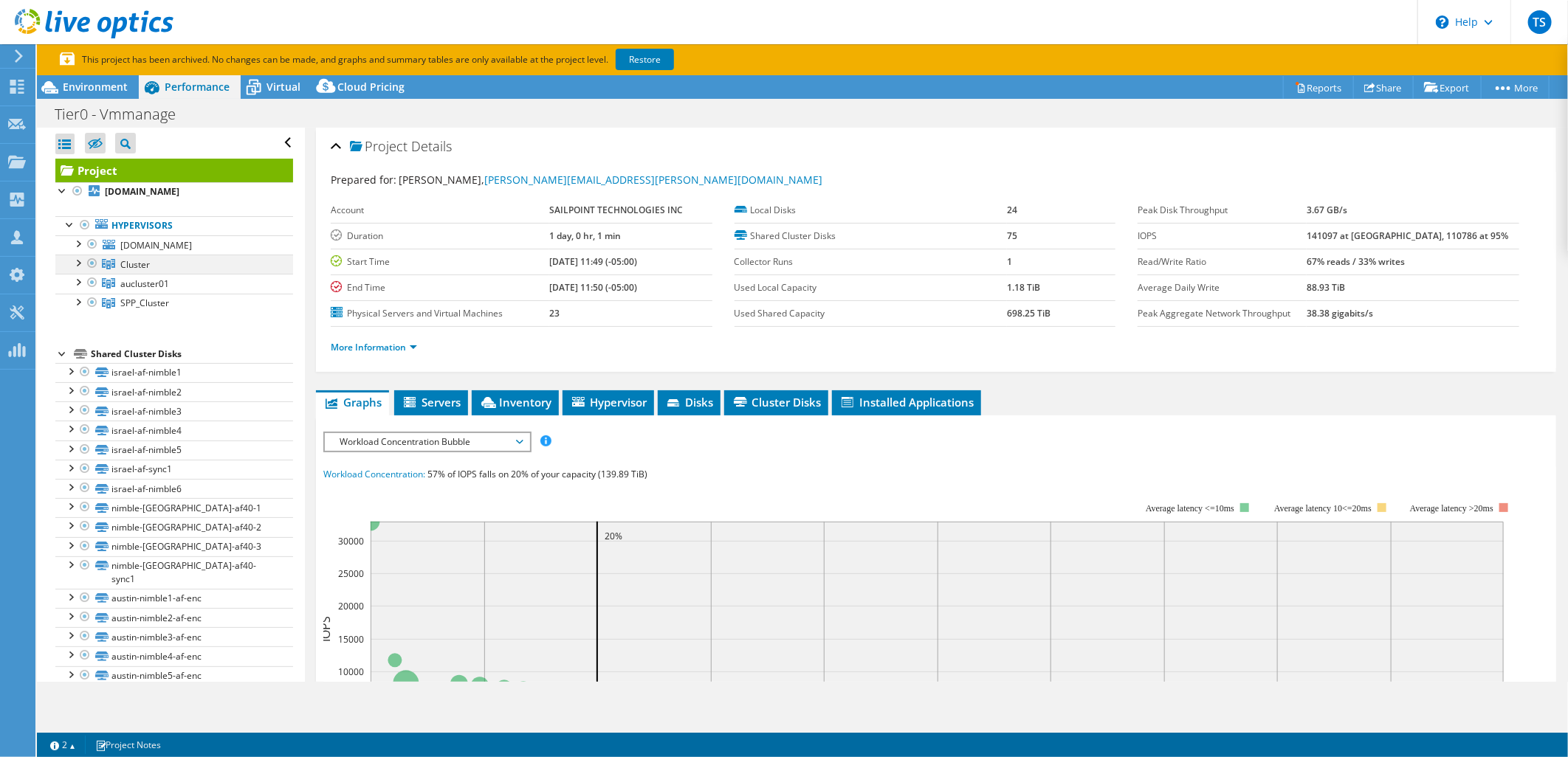
click at [75, 259] on div at bounding box center [77, 261] width 15 height 15
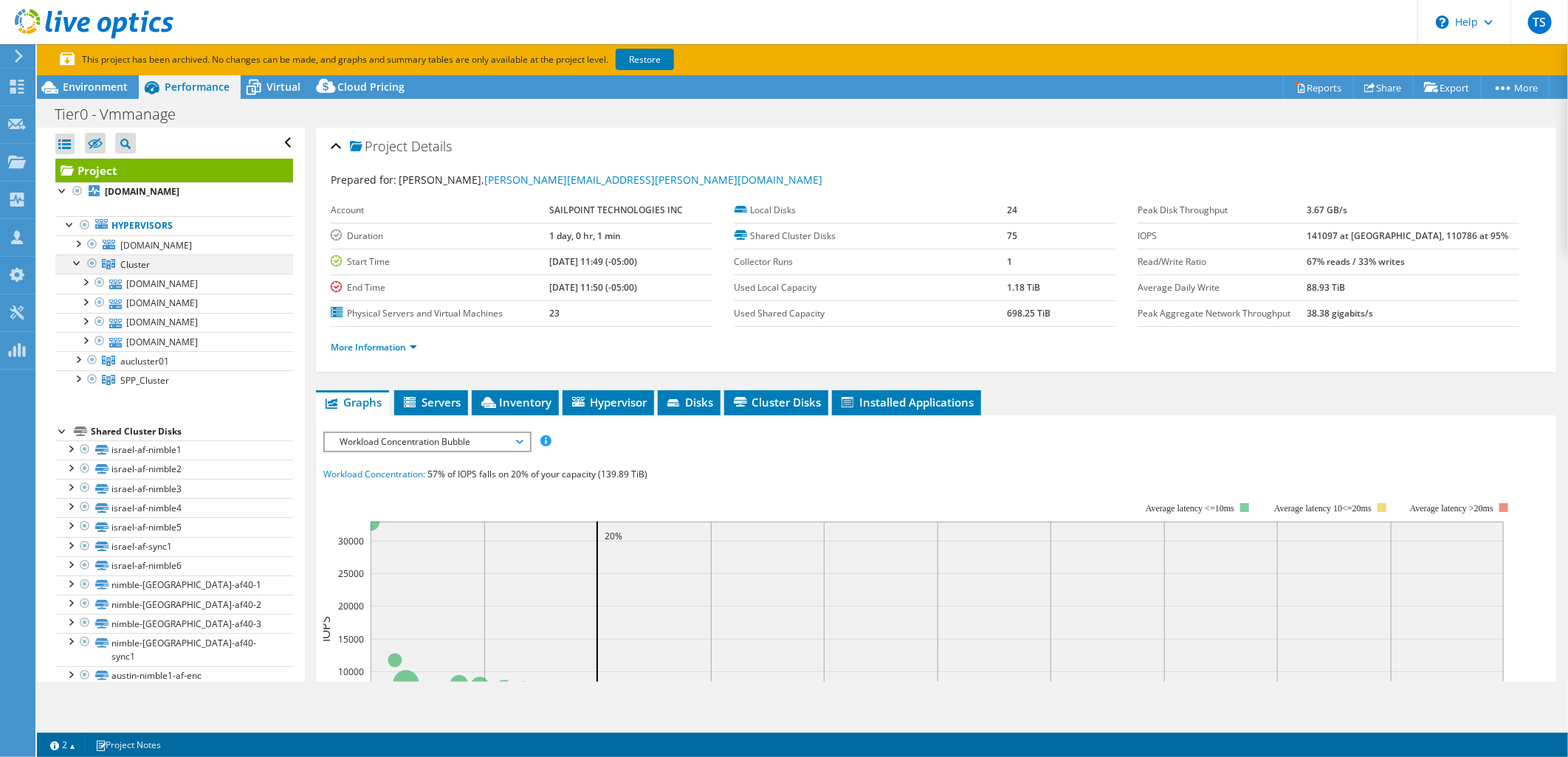
click at [75, 259] on div at bounding box center [77, 261] width 15 height 15
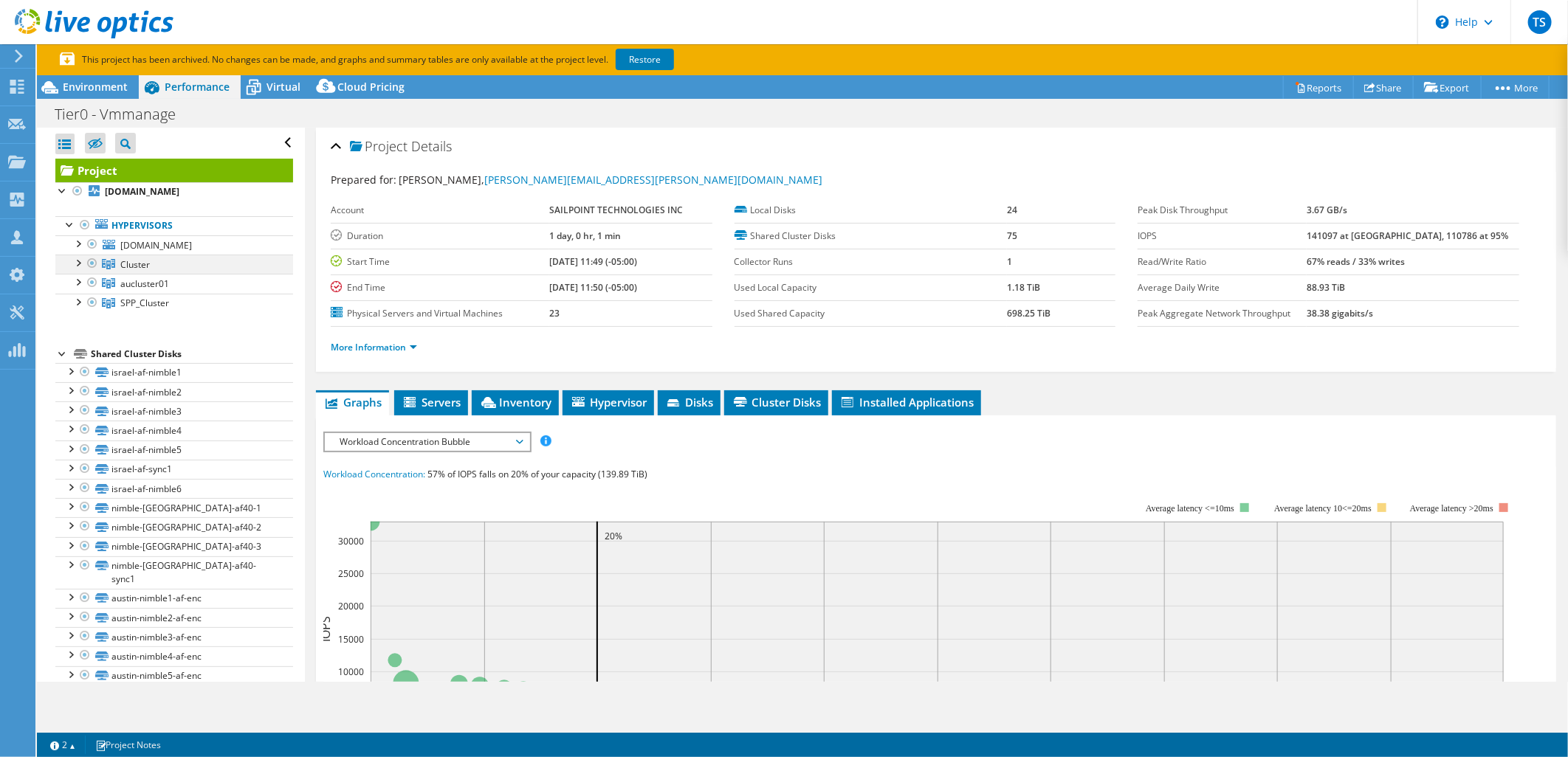
click at [79, 262] on div at bounding box center [77, 261] width 15 height 15
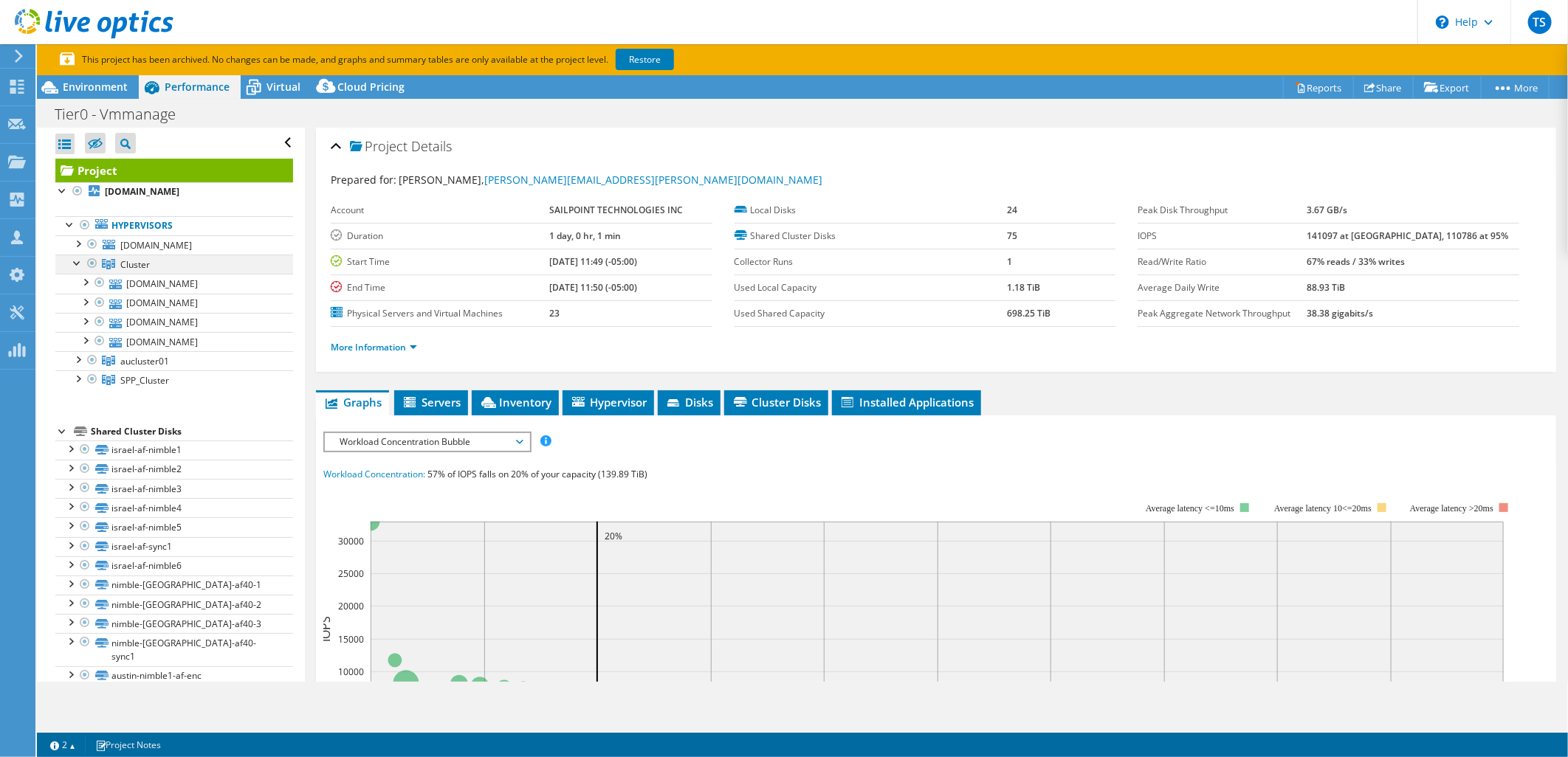
click at [79, 262] on div at bounding box center [77, 261] width 15 height 15
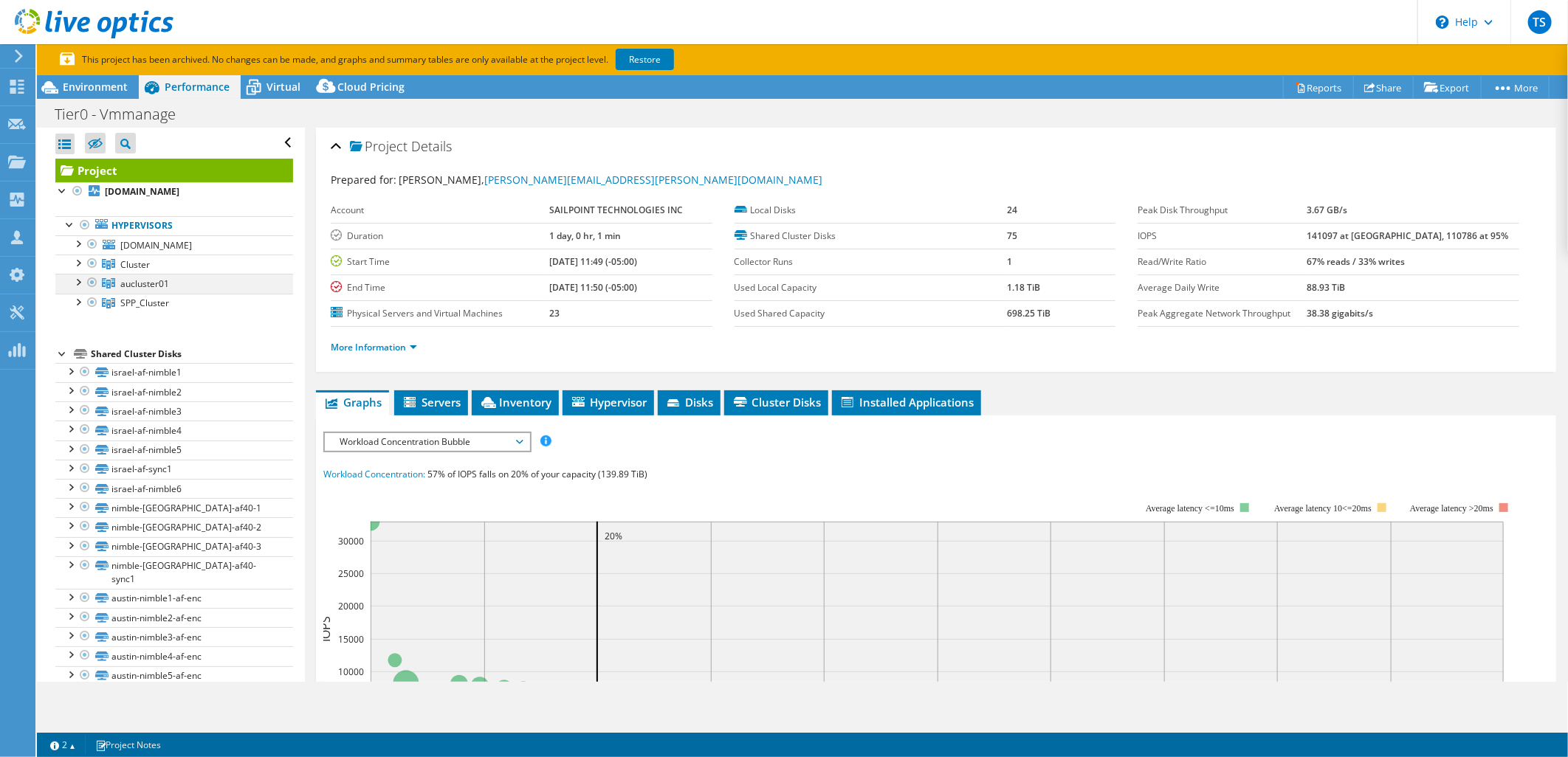
click at [77, 280] on div at bounding box center [77, 281] width 15 height 15
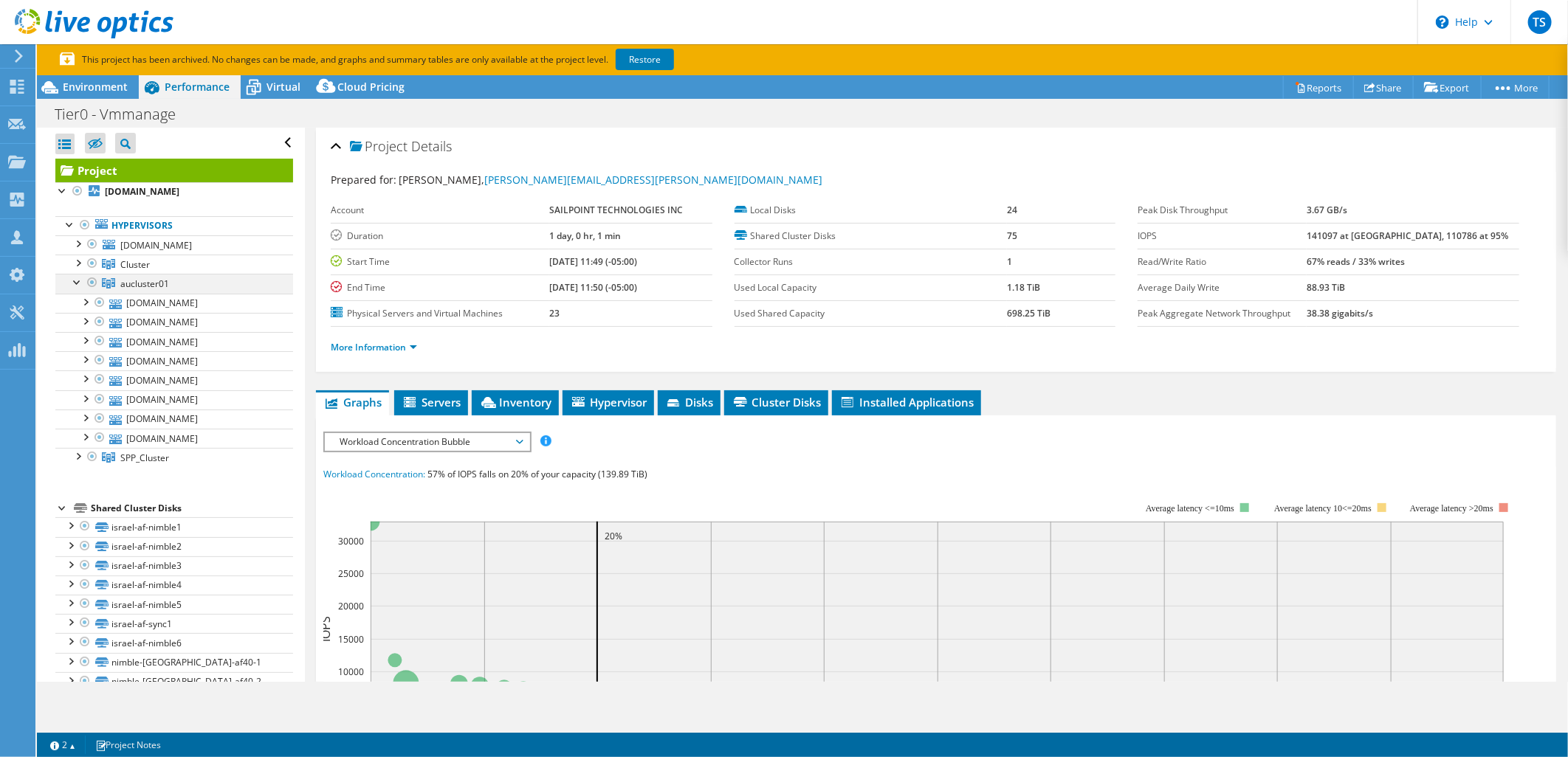
click at [77, 280] on div at bounding box center [77, 281] width 15 height 15
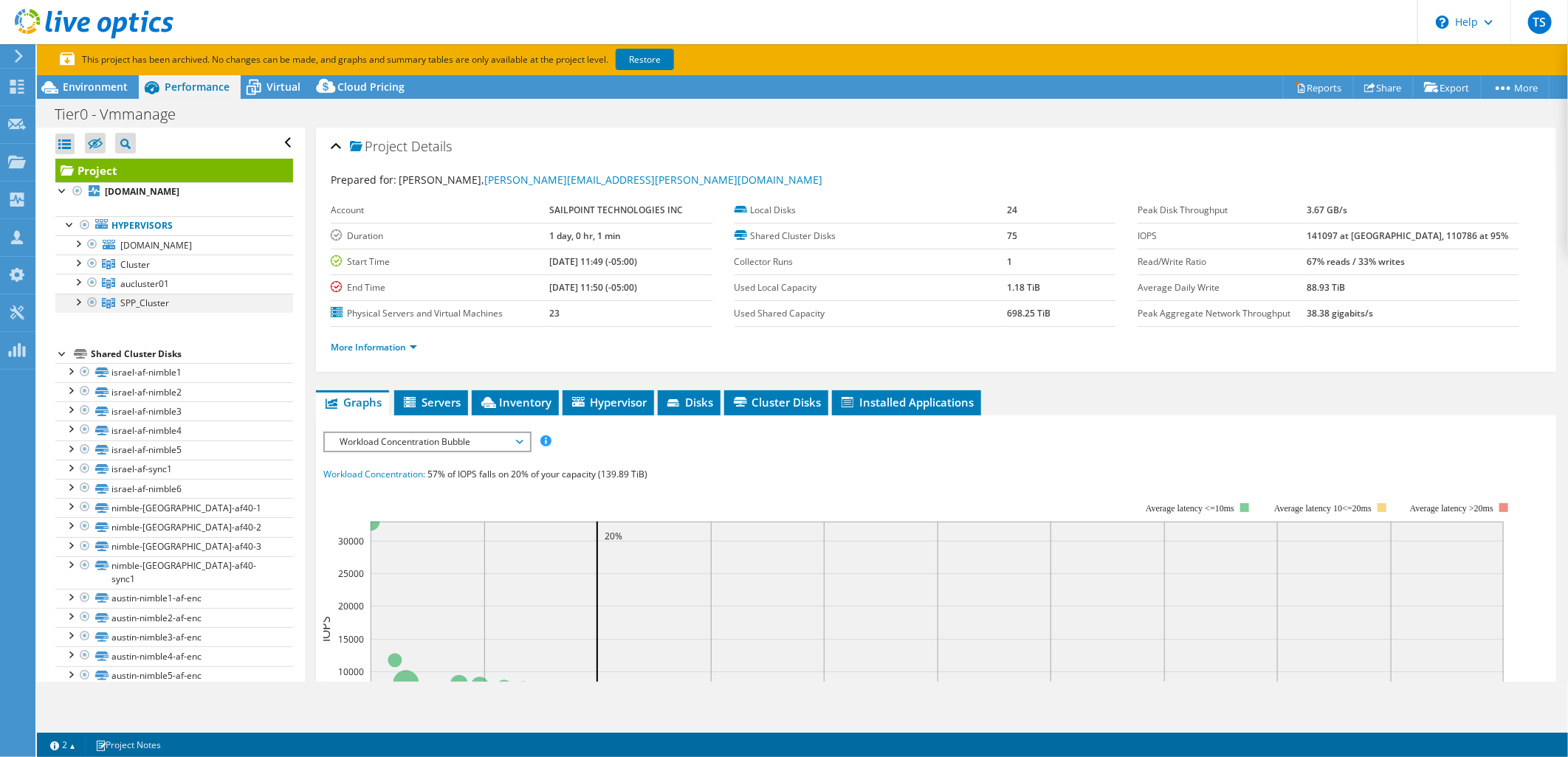
click at [77, 308] on div at bounding box center [77, 301] width 15 height 15
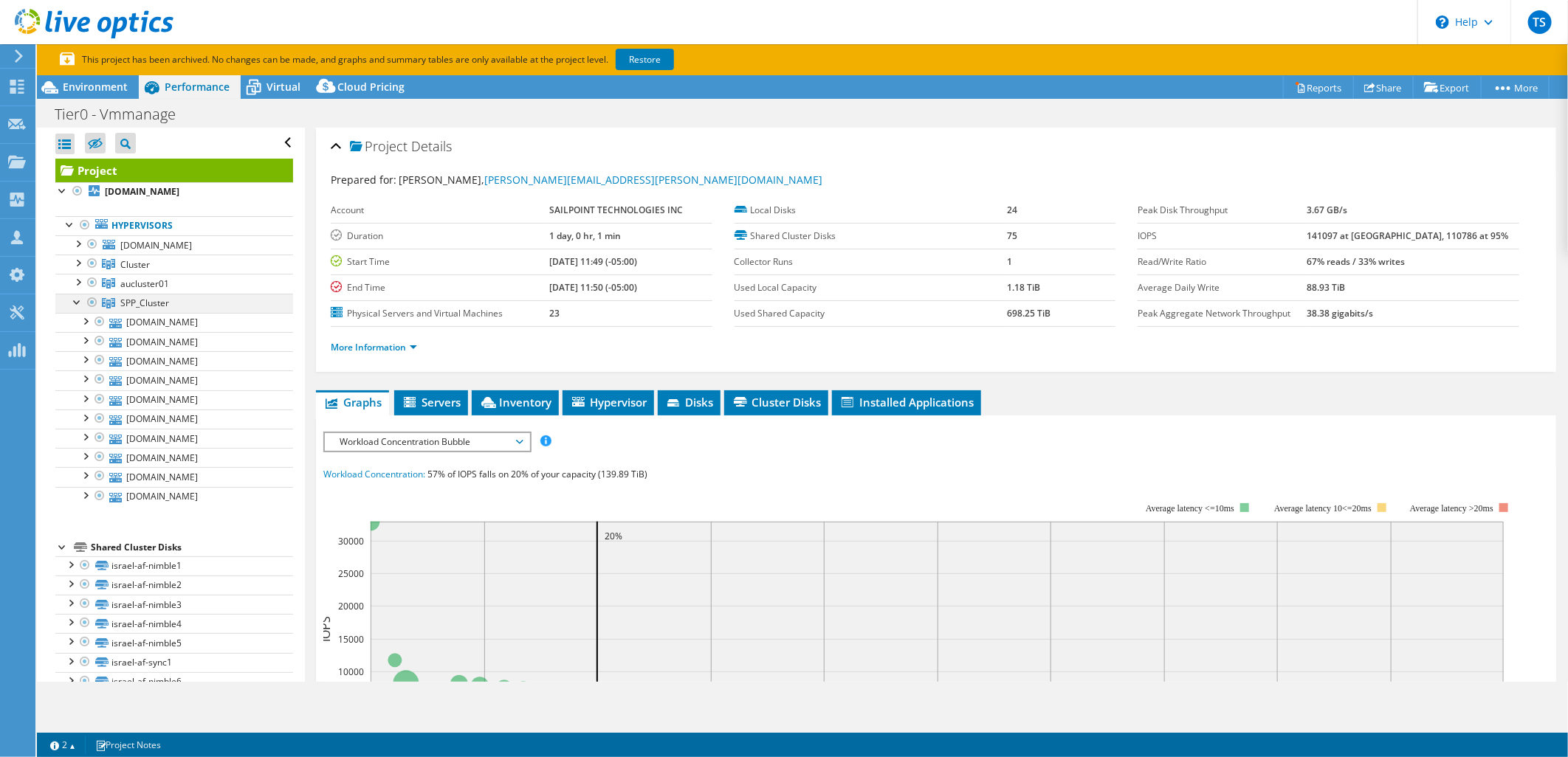
click at [77, 308] on div at bounding box center [77, 301] width 15 height 15
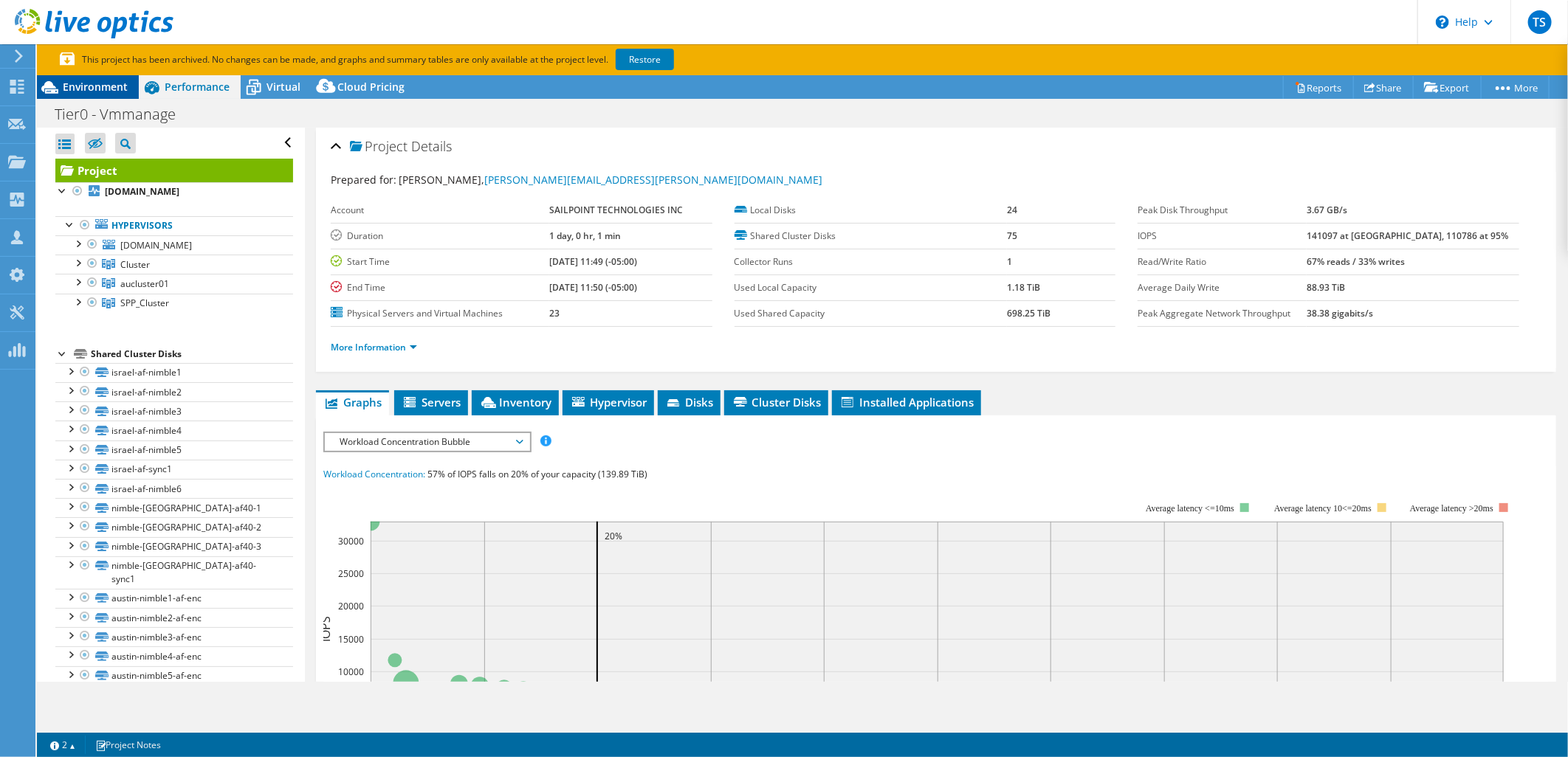
click at [91, 93] on div "Environment" at bounding box center [88, 87] width 102 height 24
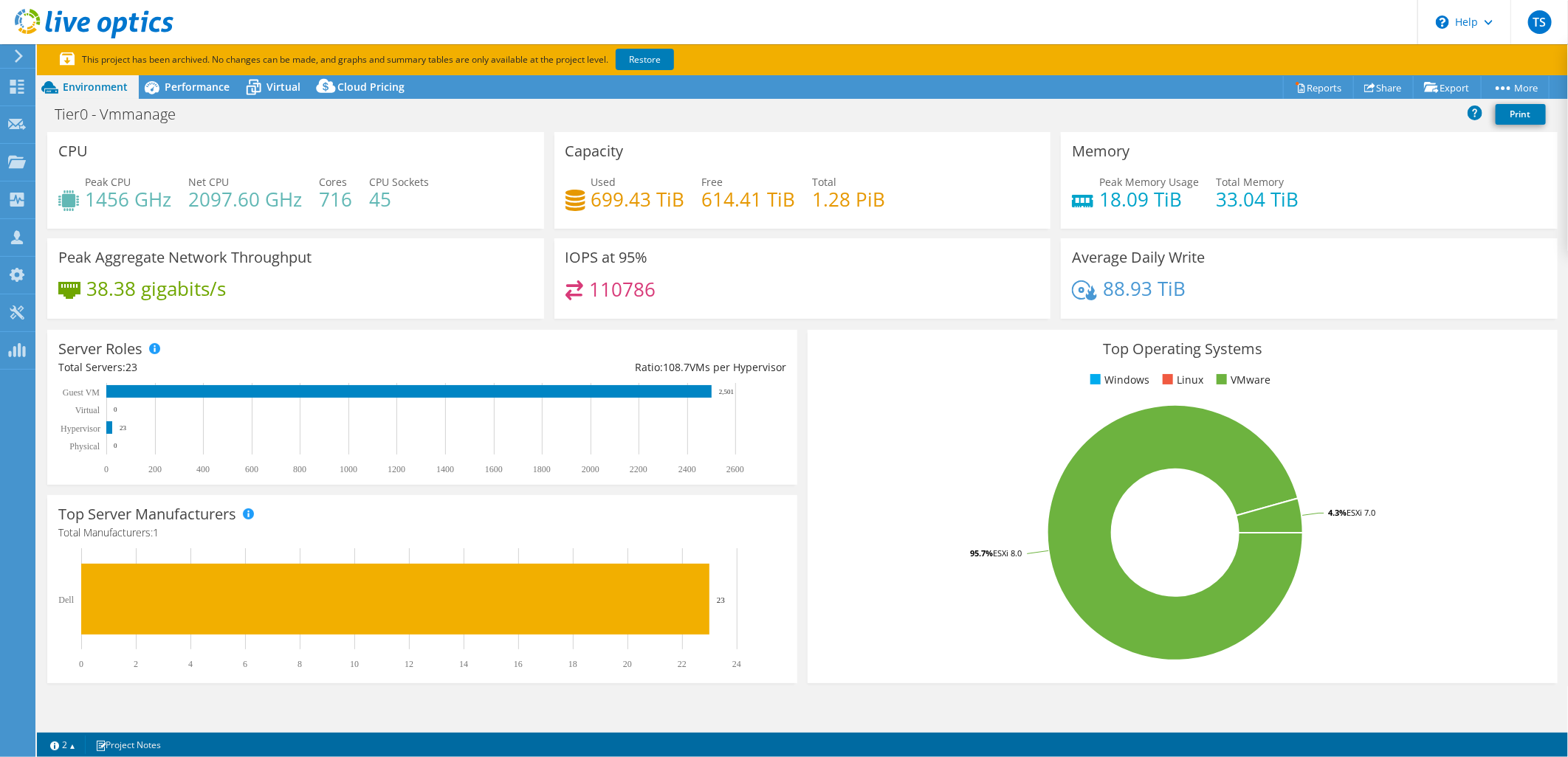
drag, startPoint x: 735, startPoint y: 391, endPoint x: 720, endPoint y: 391, distance: 15.0
click at [720, 391] on icon "0 200 400 600 800 1000 1200 1400 1600 1800 2000 2200 2400 2600 Physical Hypervi…" at bounding box center [415, 429] width 714 height 93
click at [195, 86] on span "Performance" at bounding box center [197, 86] width 65 height 14
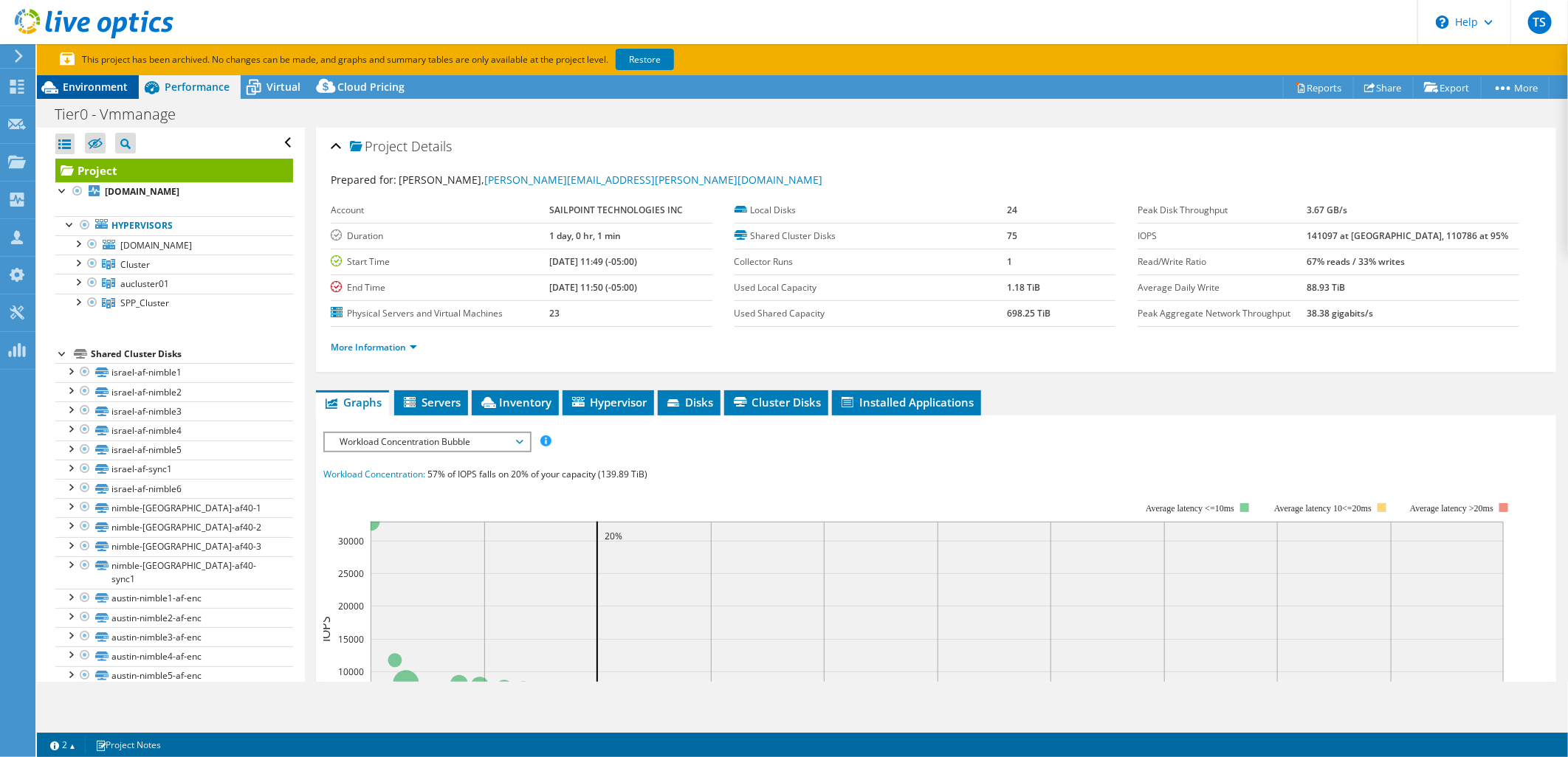
click at [106, 93] on div "Environment" at bounding box center [88, 87] width 102 height 24
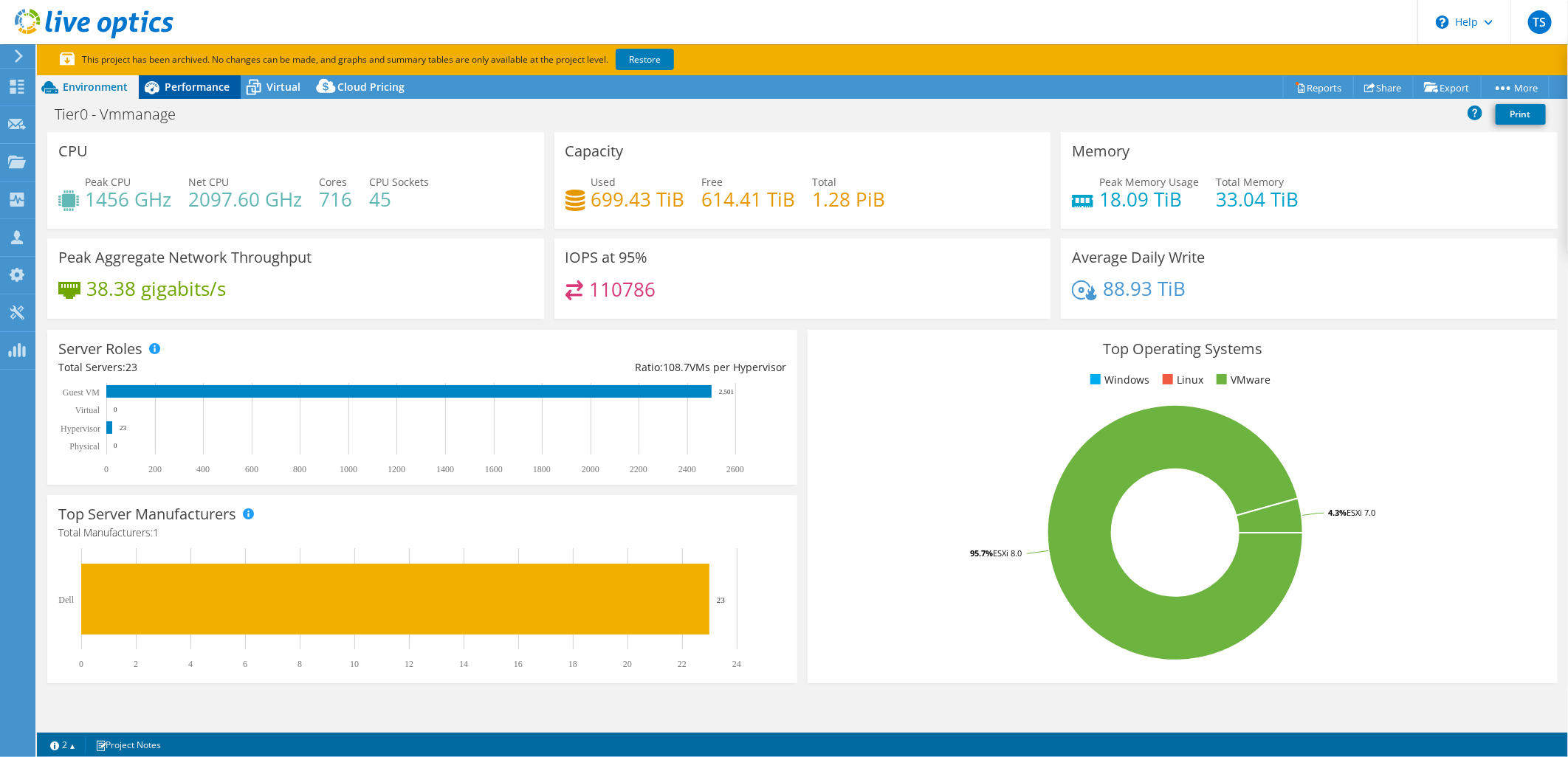
click at [195, 93] on span "Performance" at bounding box center [197, 86] width 65 height 14
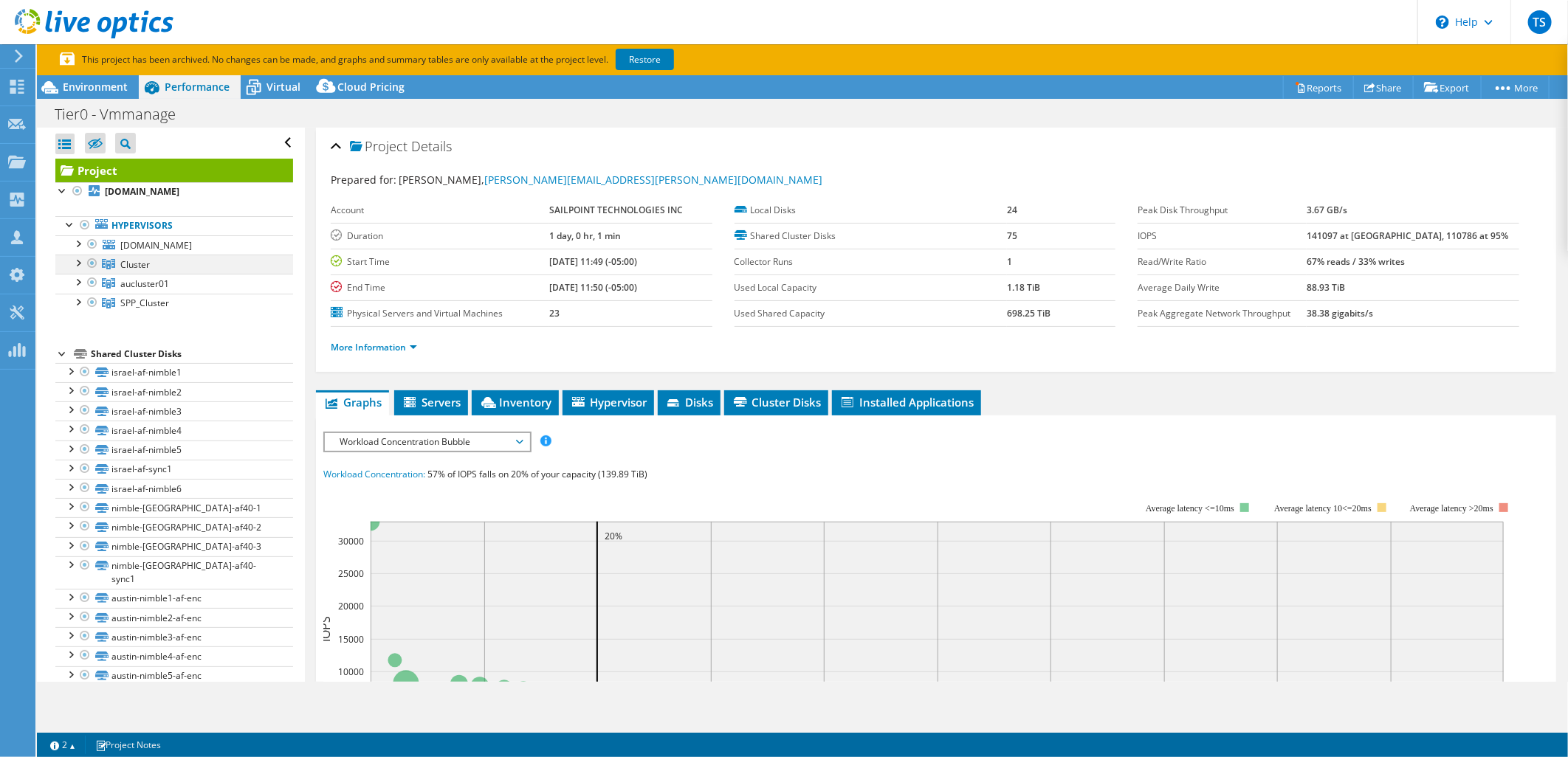
click at [91, 262] on div at bounding box center [92, 263] width 15 height 18
click at [146, 288] on span "aucluster01" at bounding box center [145, 284] width 49 height 13
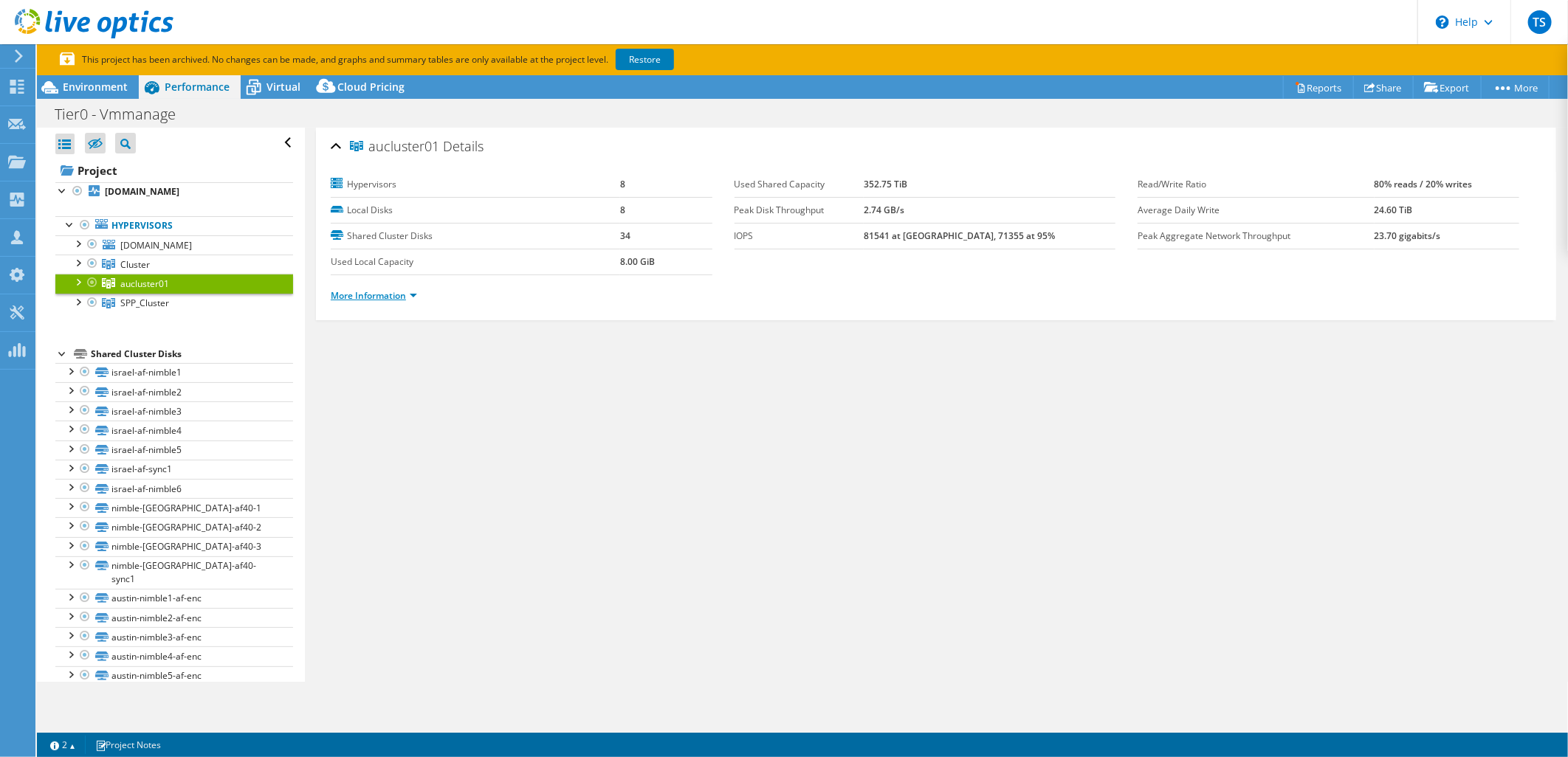
click at [379, 294] on link "More Information" at bounding box center [373, 296] width 86 height 13
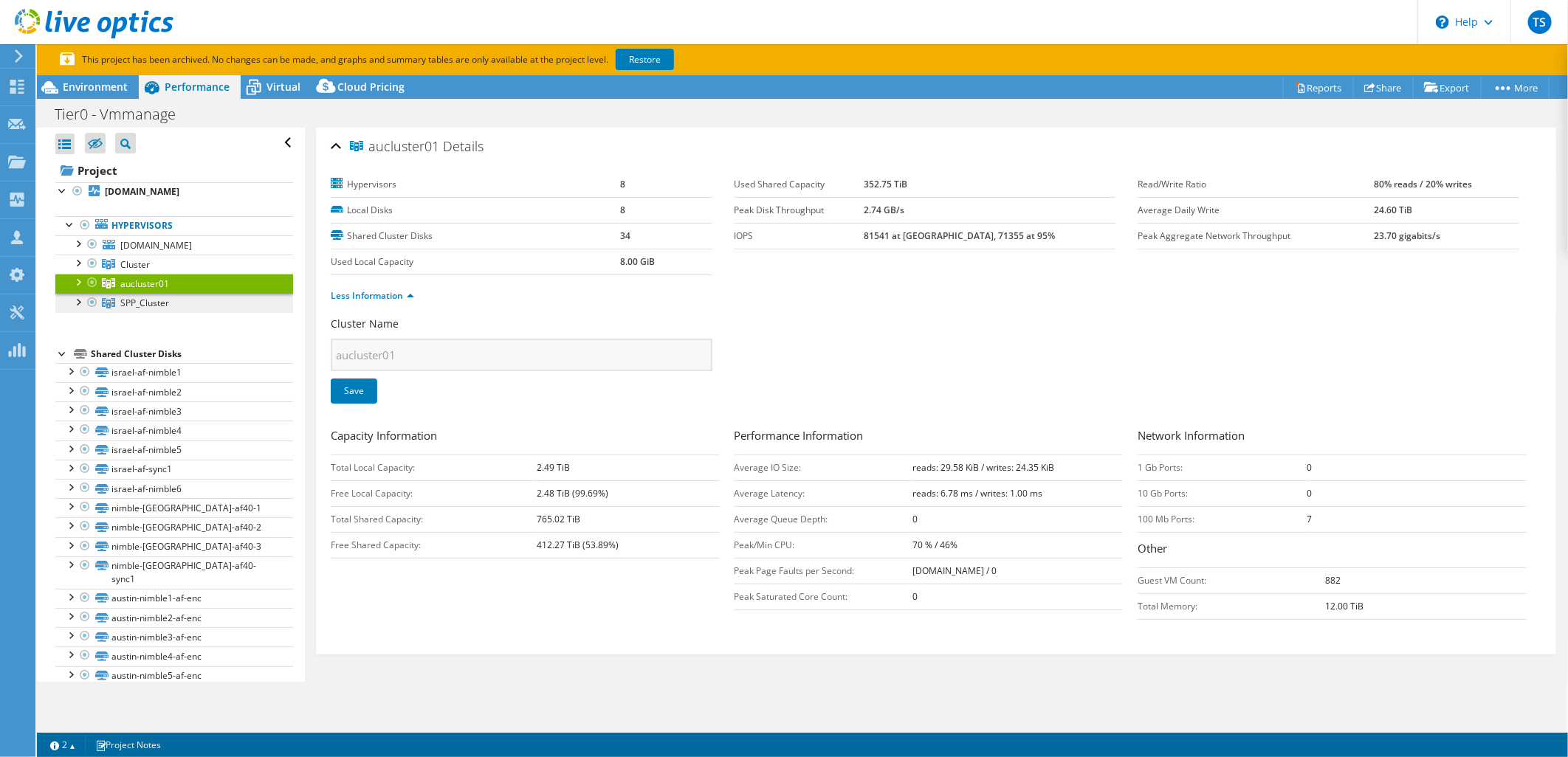
click at [136, 300] on span "SPP_Cluster" at bounding box center [145, 303] width 49 height 13
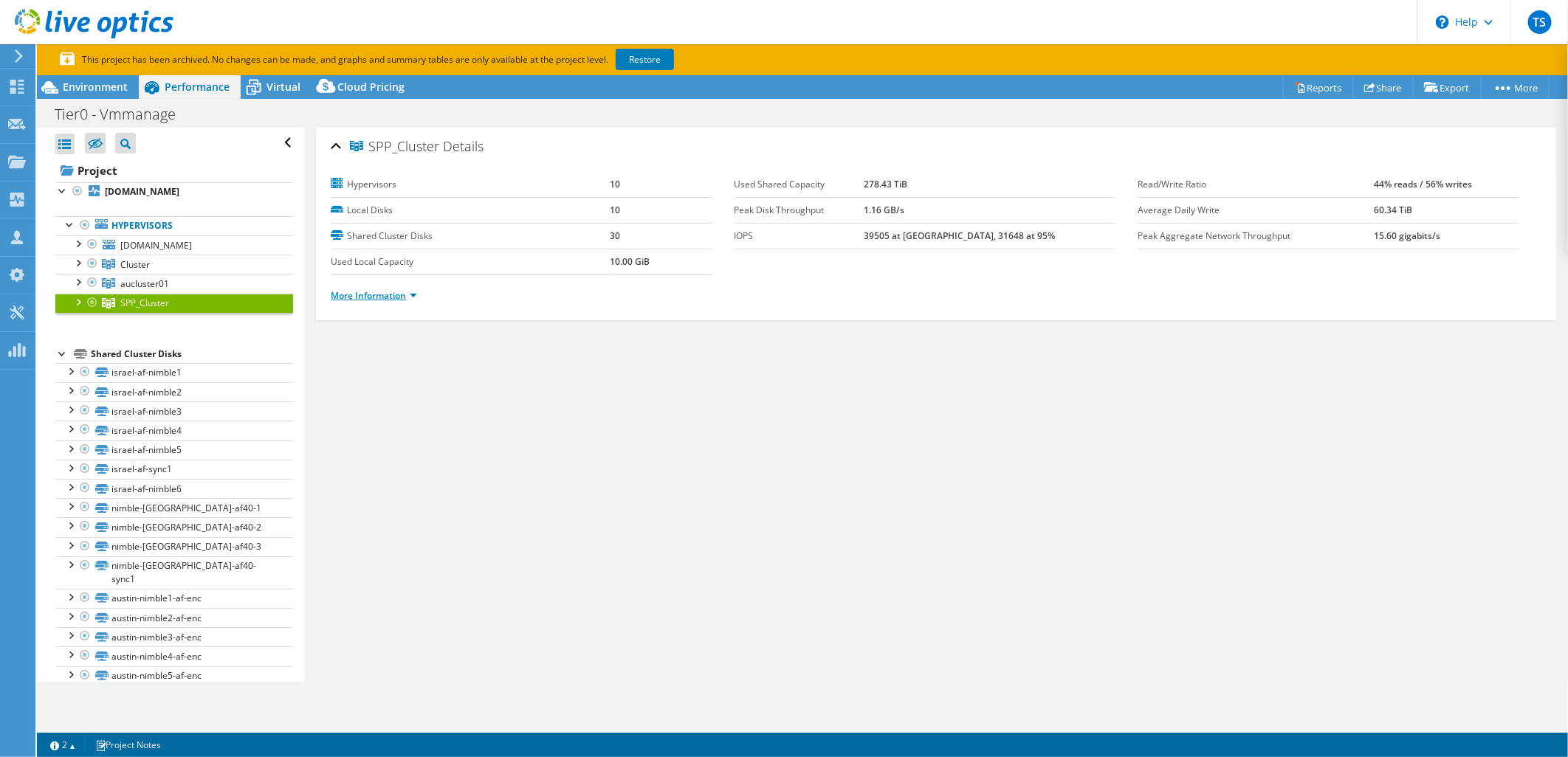
click at [390, 290] on link "More Information" at bounding box center [373, 296] width 86 height 13
